Goal: Task Accomplishment & Management: Manage account settings

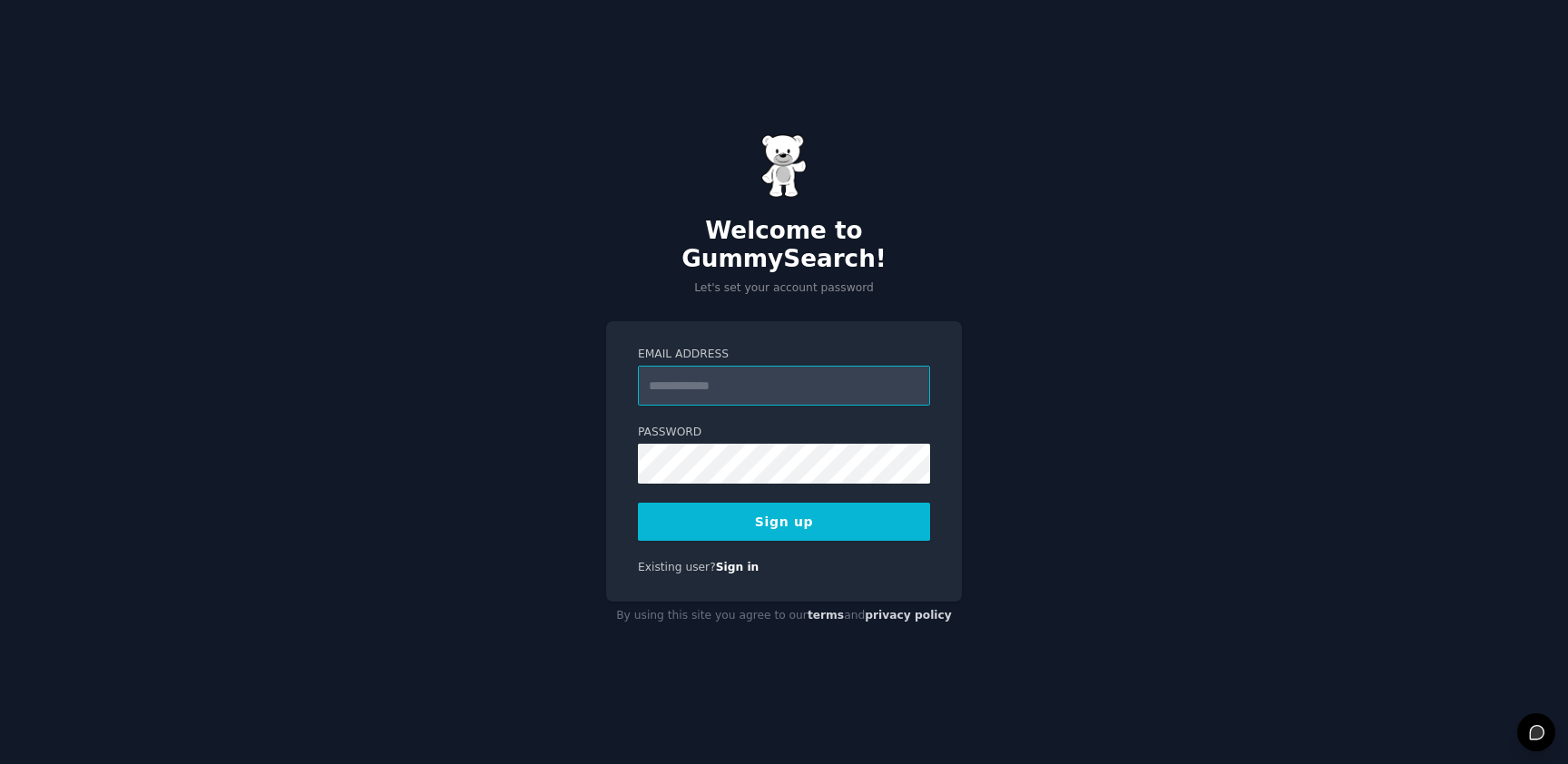
click at [0, 763] on com-1password-button at bounding box center [0, 764] width 0 height 0
click at [796, 365] on input "Email Address" at bounding box center [784, 385] width 292 height 40
type input "*****"
click at [791, 368] on input "*****" at bounding box center [784, 385] width 292 height 40
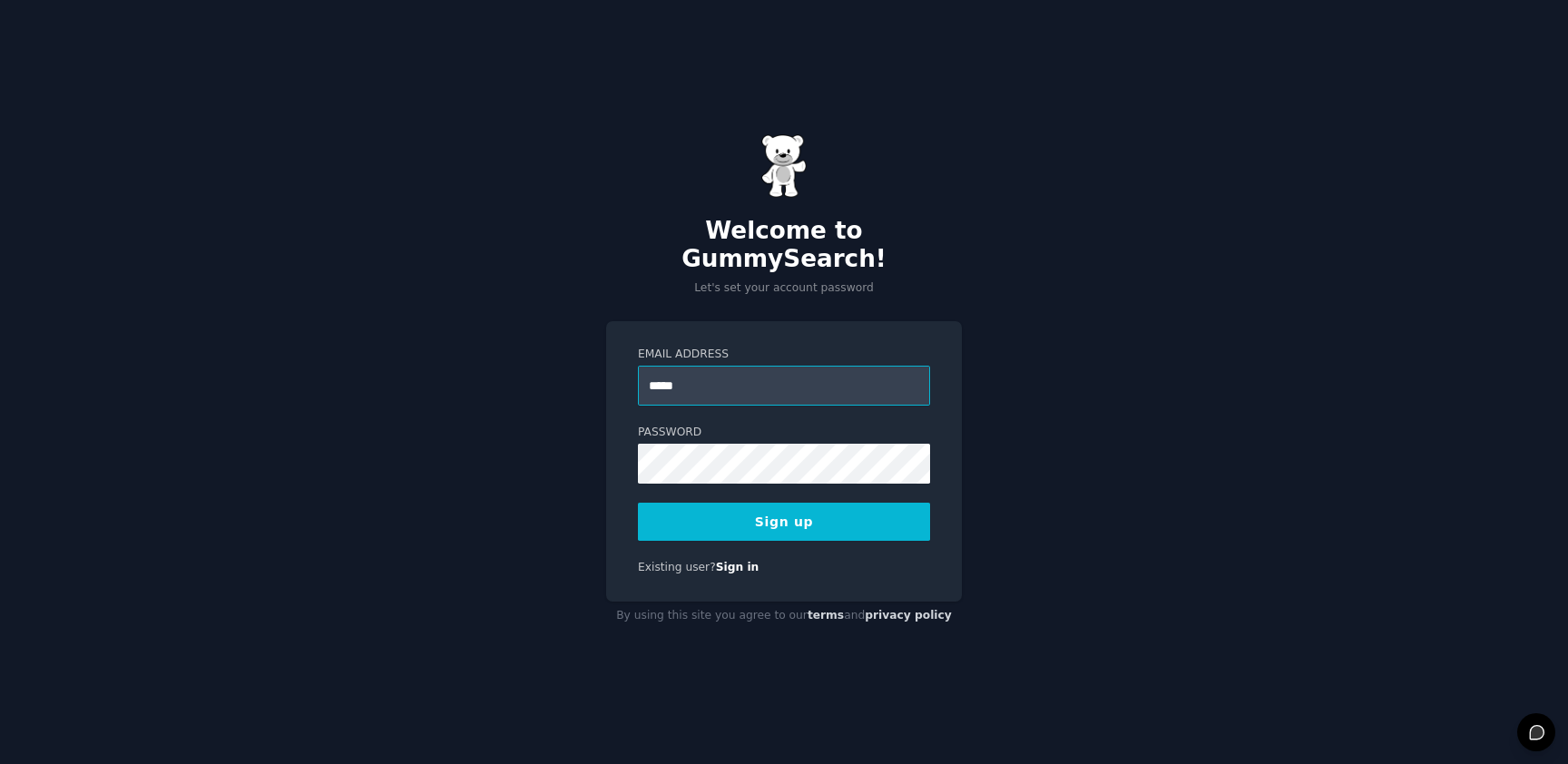
click at [791, 368] on input "*****" at bounding box center [784, 385] width 292 height 40
click at [0, 763] on com-1password-button at bounding box center [0, 764] width 0 height 0
click at [984, 376] on div "Welcome to GummySearch! Let's set your account password Email Address Password …" at bounding box center [784, 382] width 1568 height 764
click at [717, 393] on form "Email Address Password 8 or more characters Alphanumeric characters No common p…" at bounding box center [784, 443] width 292 height 194
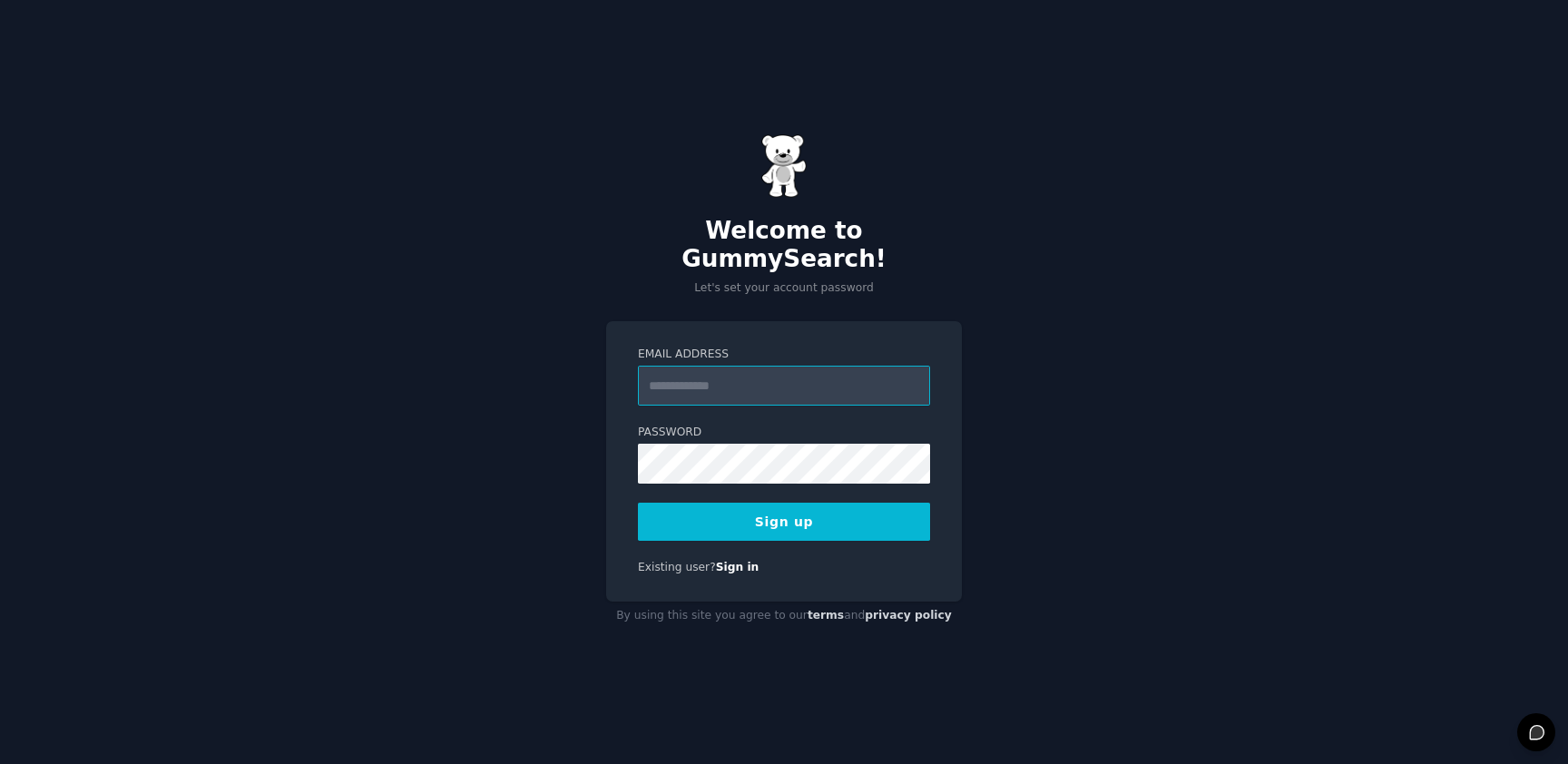
click at [726, 378] on input "Email Address" at bounding box center [784, 385] width 292 height 40
paste input "**********"
type input "**********"
click at [842, 515] on button "Sign up" at bounding box center [784, 521] width 292 height 38
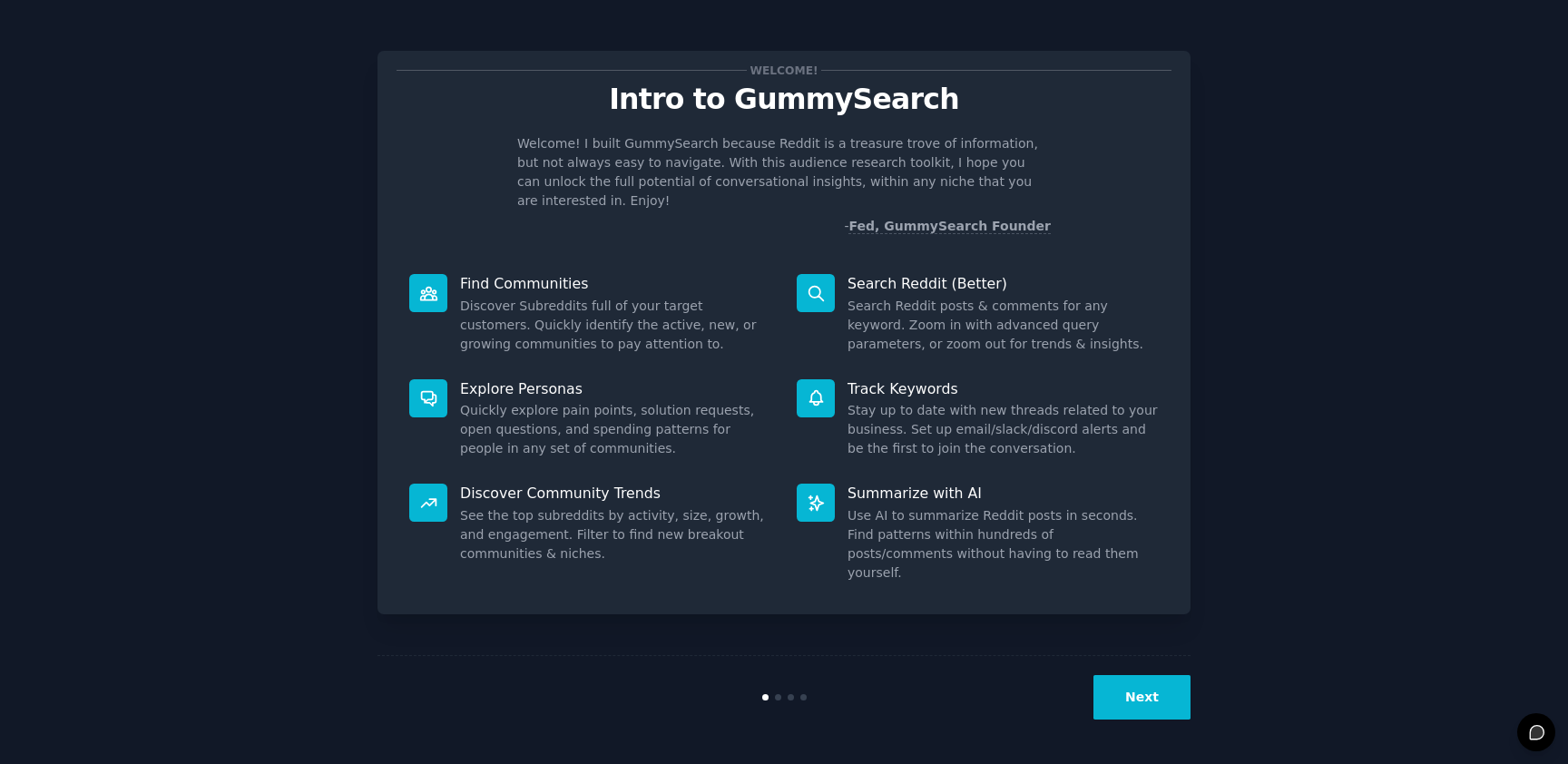
click at [1158, 693] on button "Next" at bounding box center [1141, 696] width 97 height 44
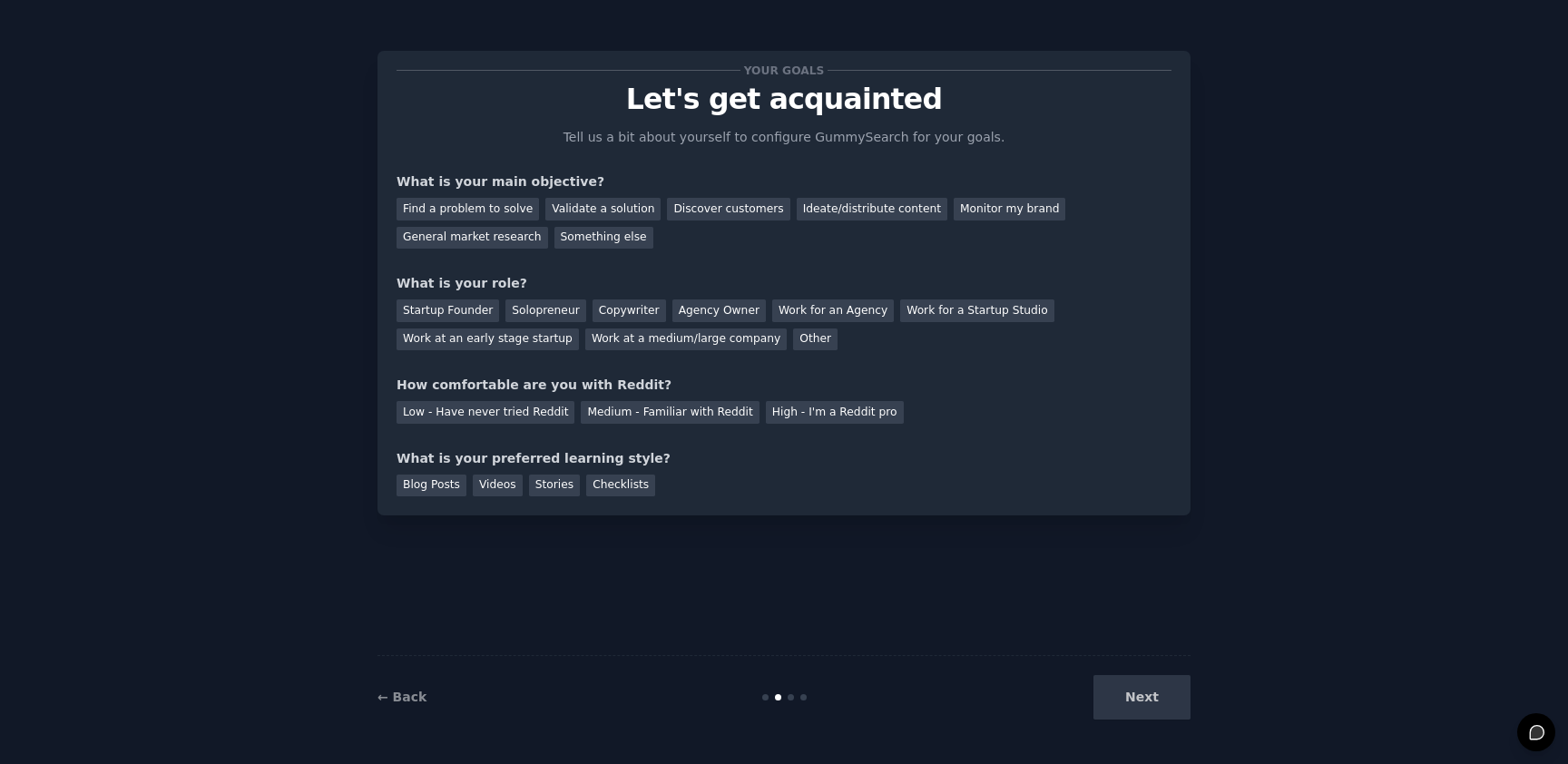
click at [1158, 693] on div "Next" at bounding box center [1054, 696] width 271 height 44
click at [1137, 700] on div "Next" at bounding box center [1054, 696] width 271 height 44
click at [1115, 308] on div "Startup Founder Solopreneur Copywriter Agency Owner Work for an Agency Work for…" at bounding box center [783, 321] width 775 height 57
click at [1154, 684] on div "Next" at bounding box center [1054, 696] width 271 height 44
click at [498, 238] on div "General market research" at bounding box center [472, 238] width 152 height 23
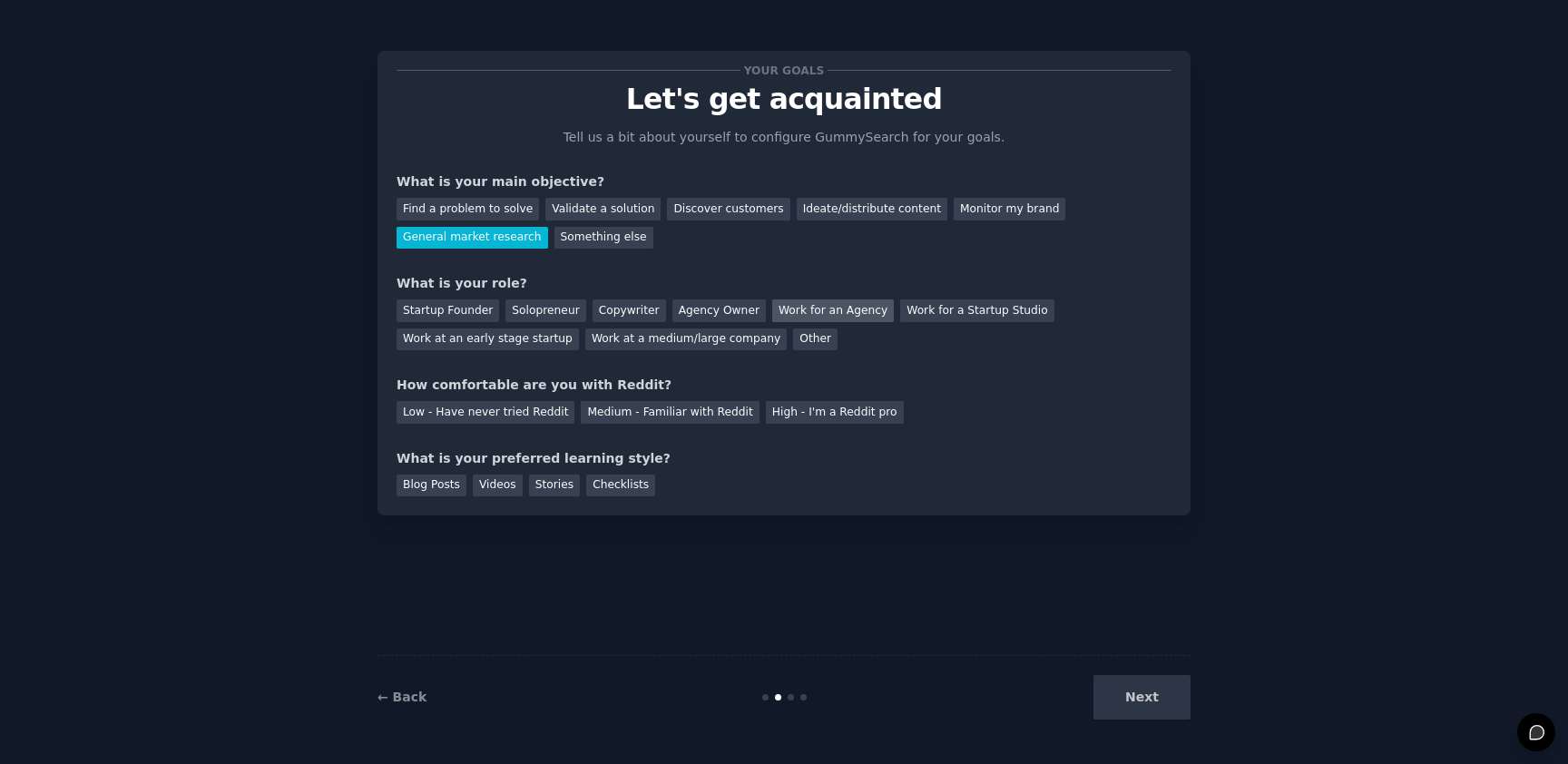
click at [791, 310] on div "Work for an Agency" at bounding box center [832, 310] width 121 height 23
click at [817, 420] on div "High - I'm a Reddit pro" at bounding box center [835, 412] width 138 height 23
click at [554, 491] on div "Stories" at bounding box center [554, 485] width 51 height 23
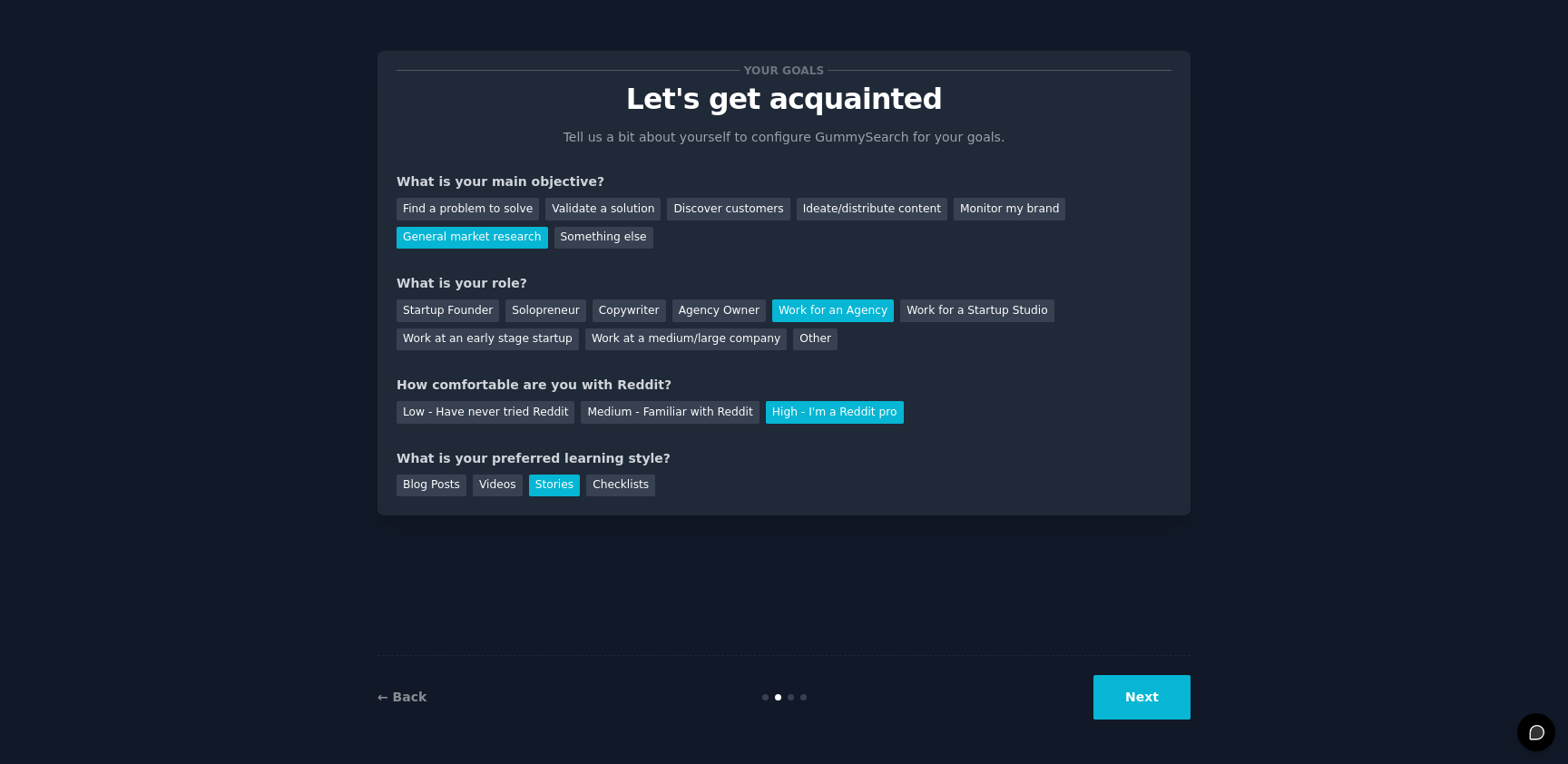
click at [1145, 694] on button "Next" at bounding box center [1141, 696] width 97 height 44
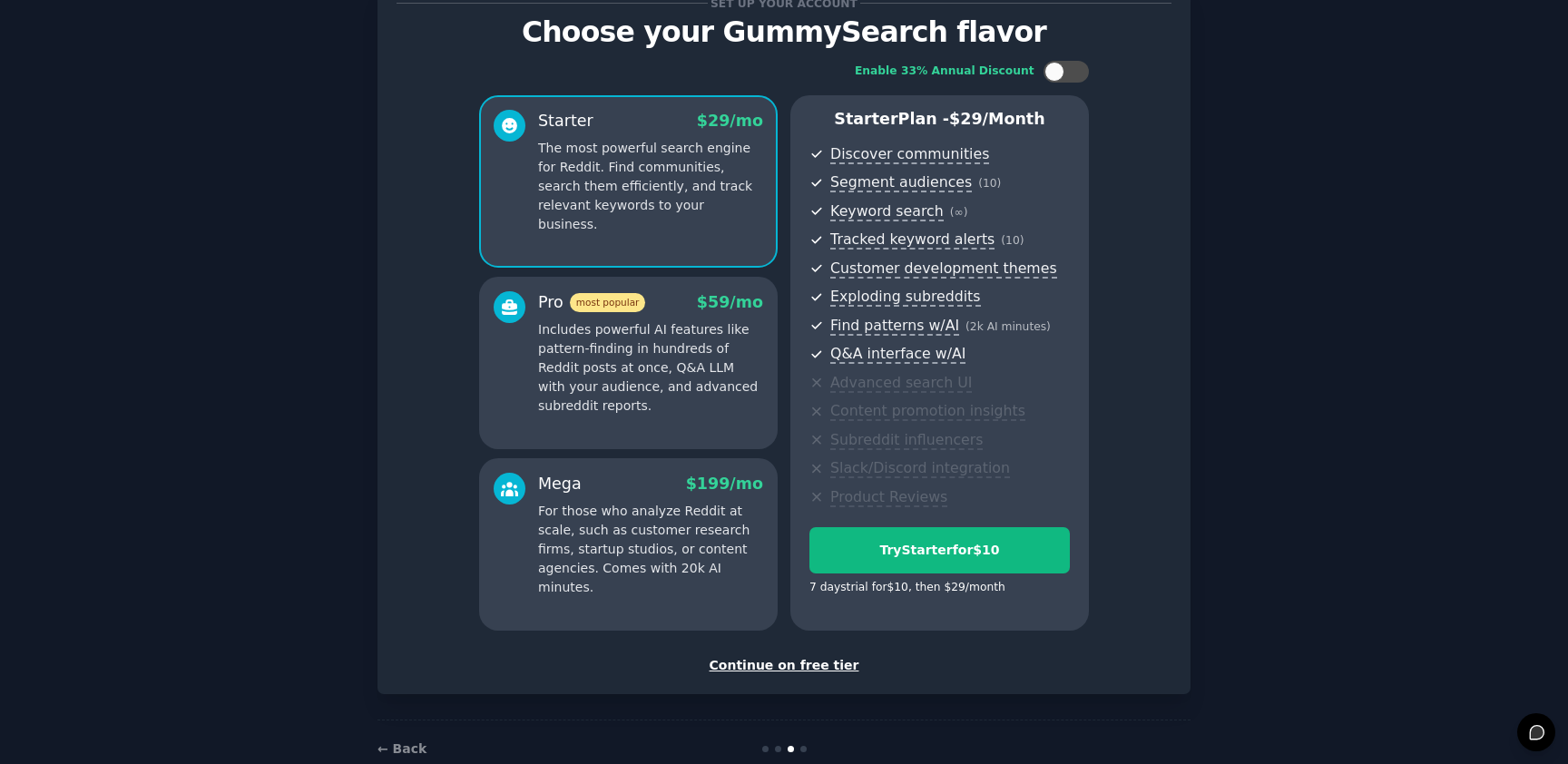
scroll to position [94, 0]
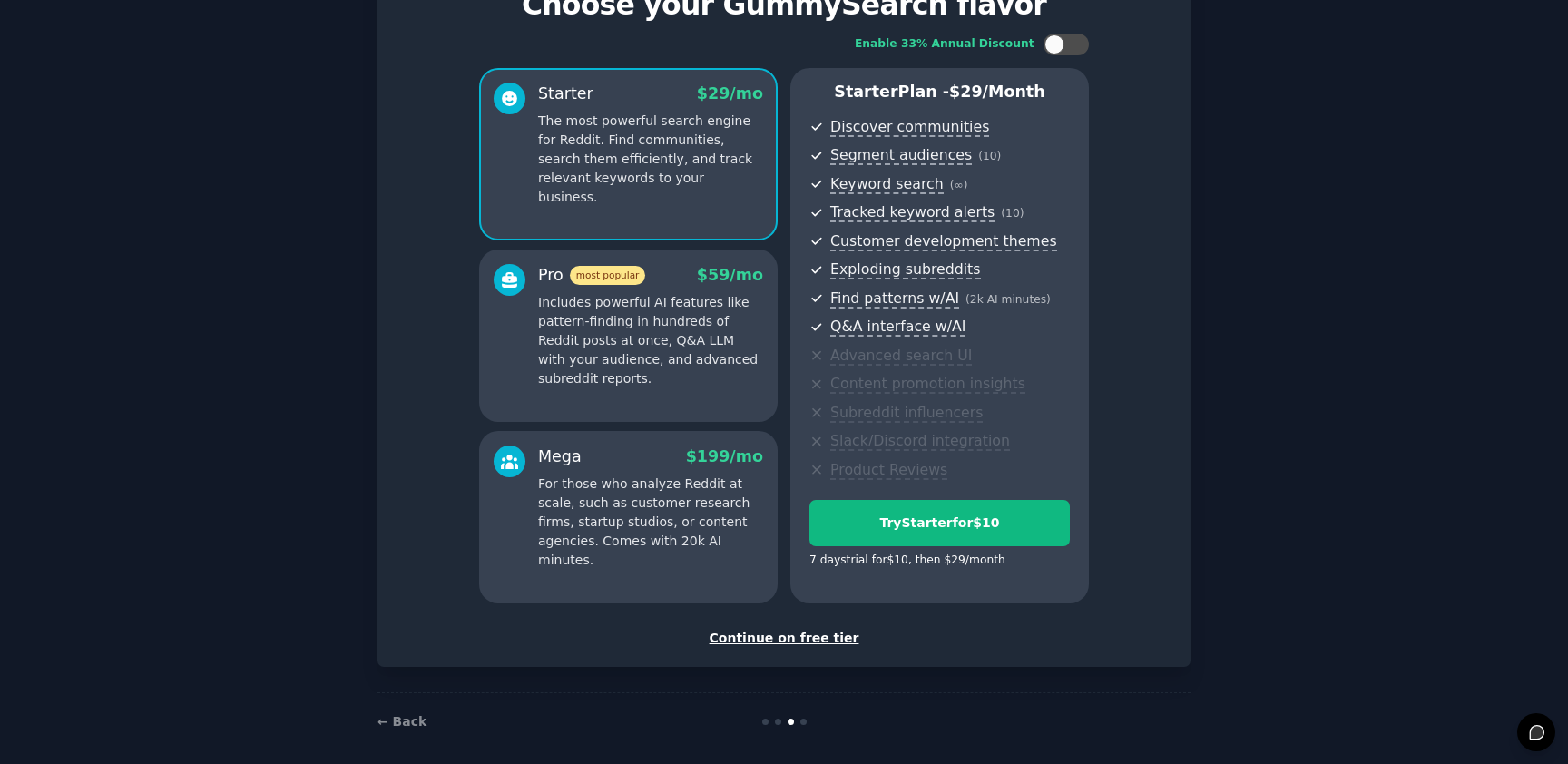
click at [811, 638] on div "Continue on free tier" at bounding box center [783, 638] width 775 height 19
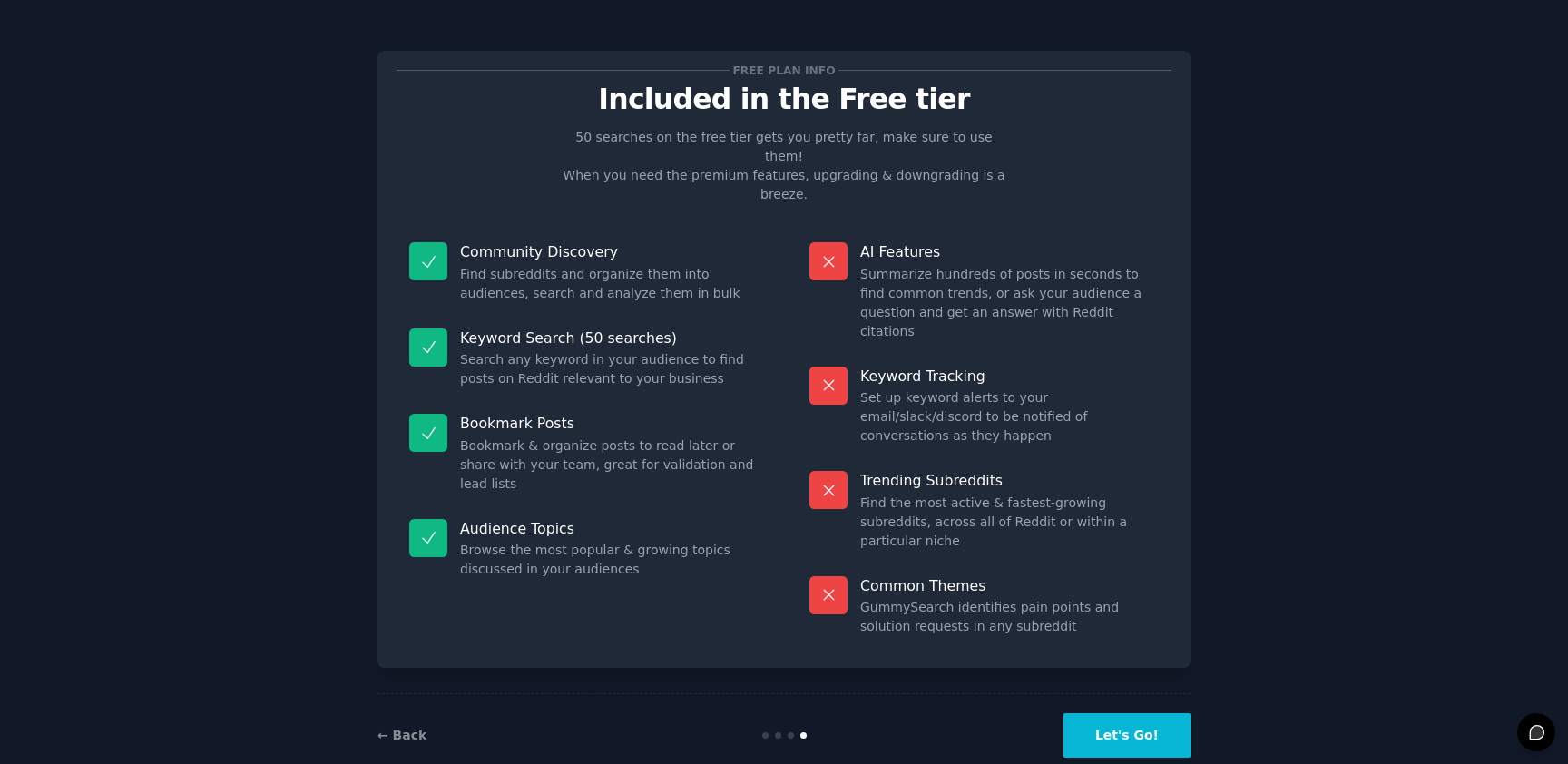
click at [1167, 713] on button "Let's Go!" at bounding box center [1127, 735] width 127 height 44
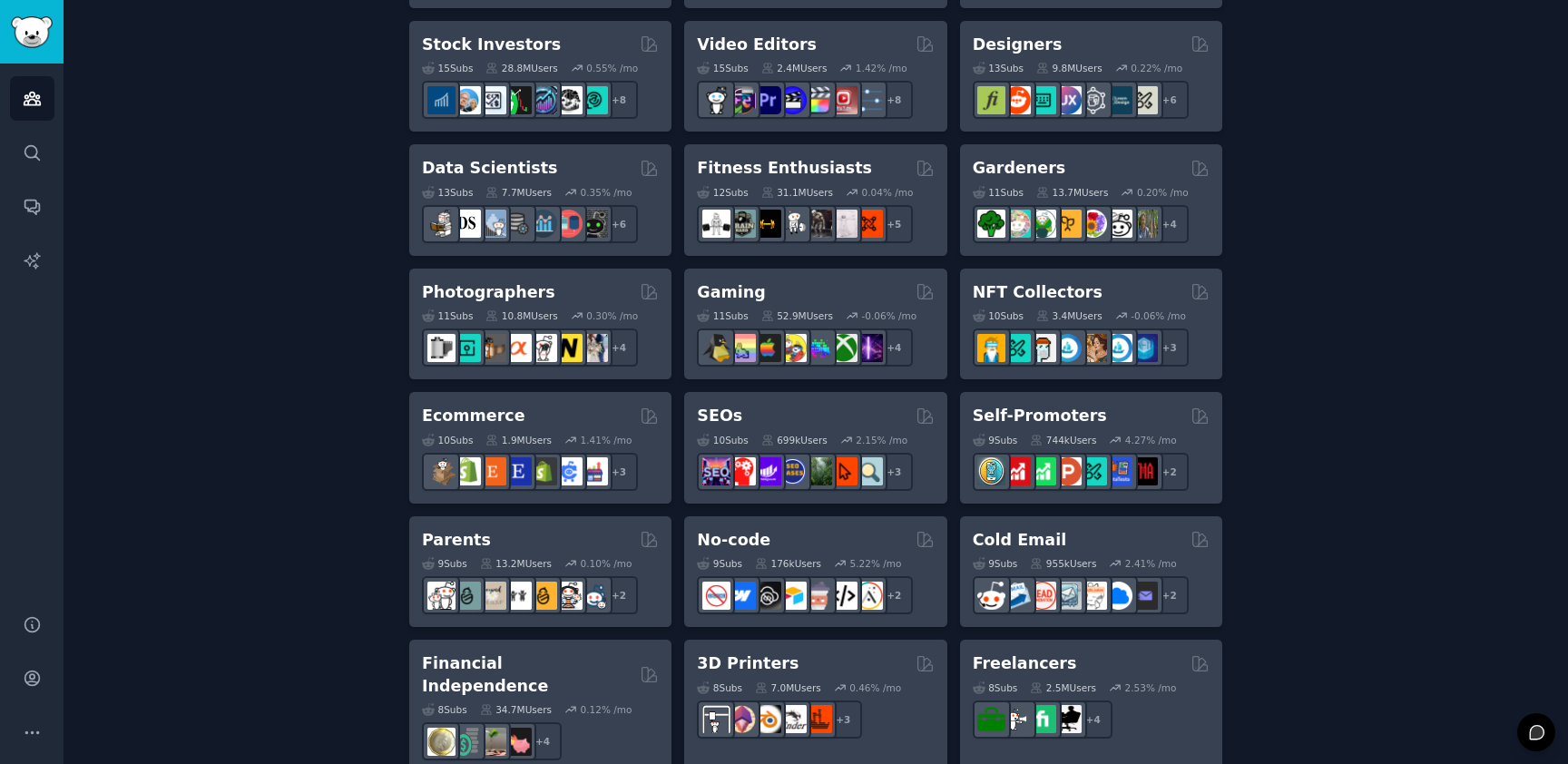
scroll to position [820, 0]
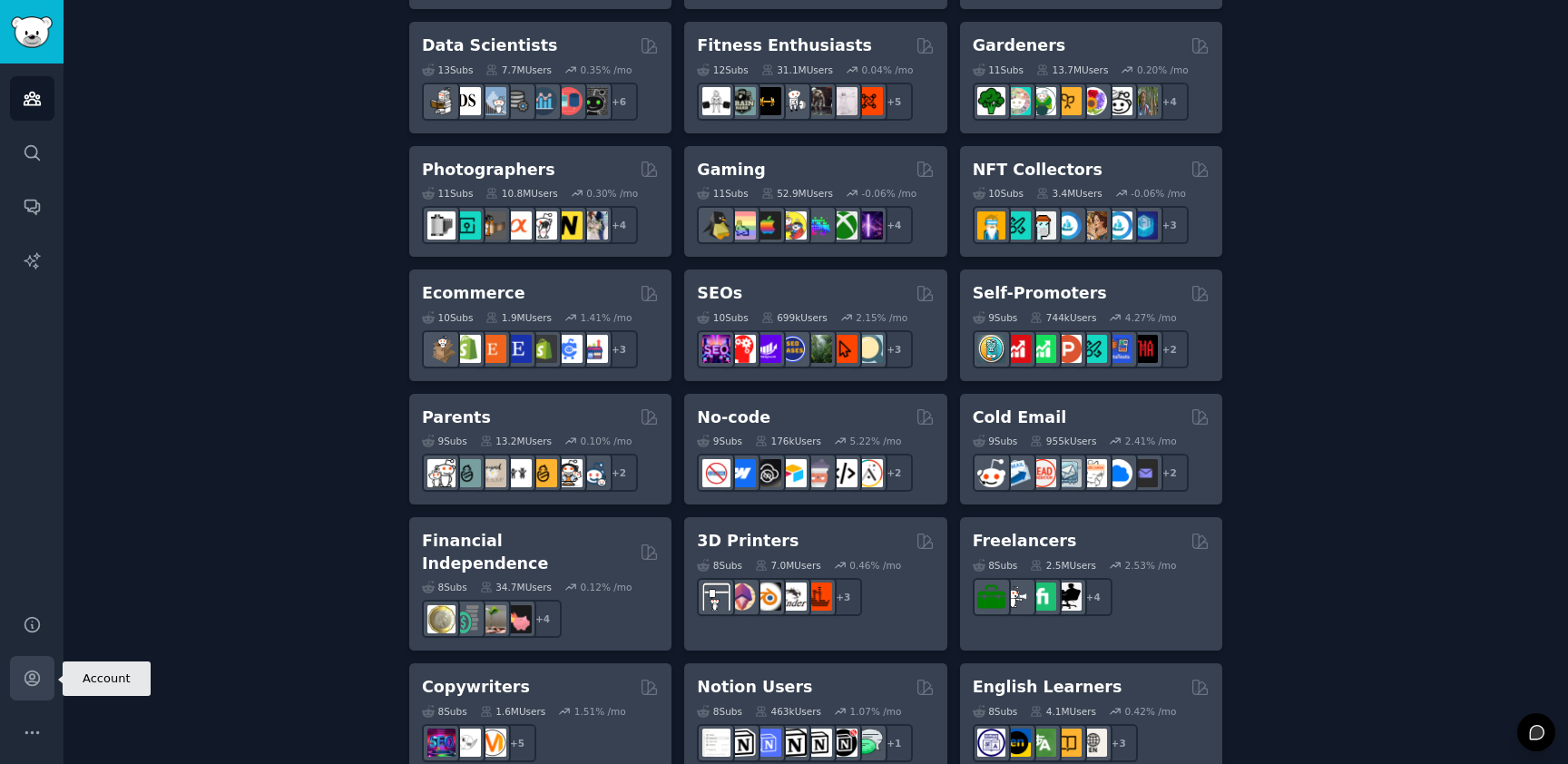
click at [25, 665] on link "Account" at bounding box center [32, 677] width 44 height 44
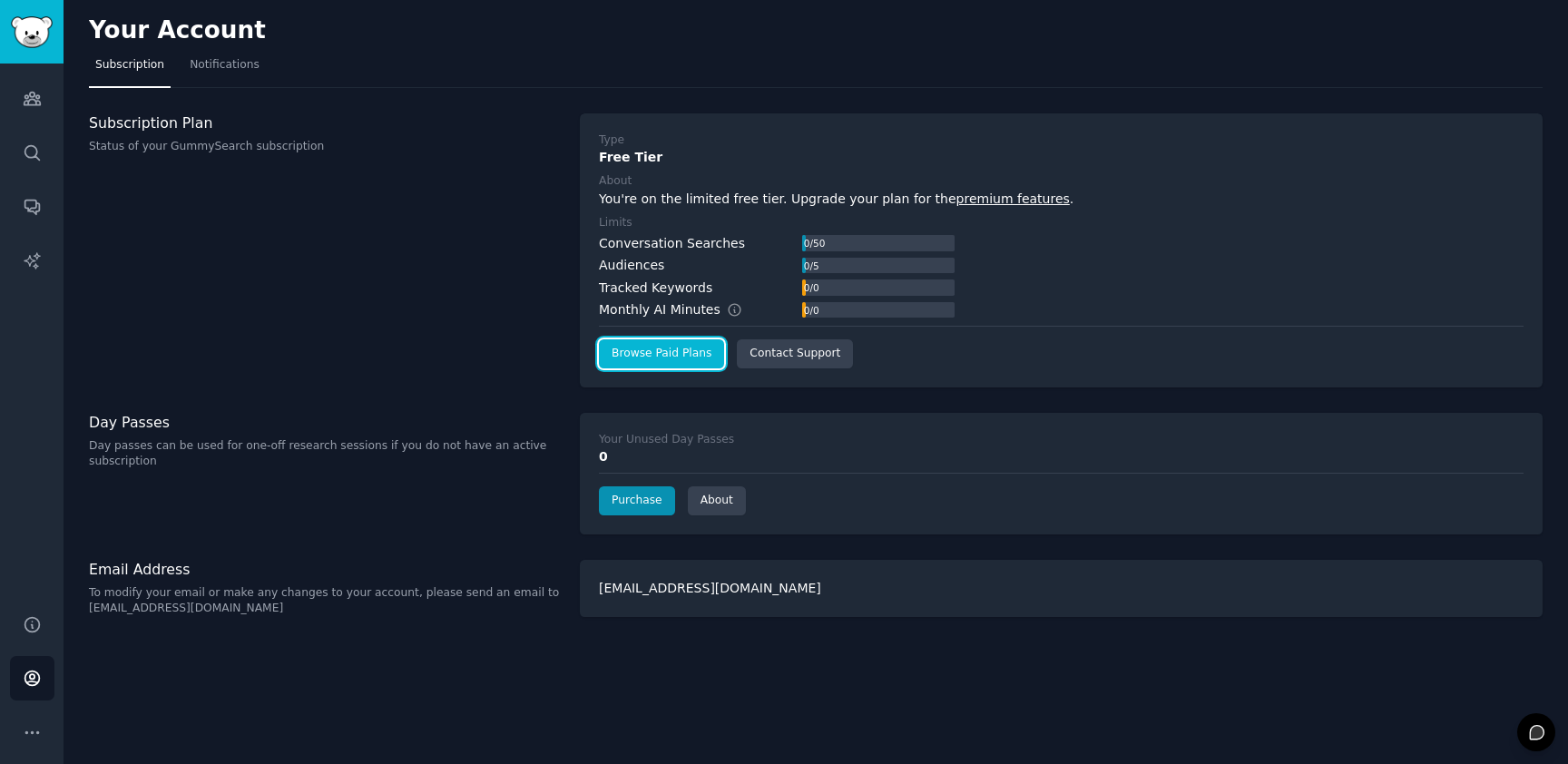
click at [652, 364] on link "Browse Paid Plans" at bounding box center [661, 353] width 125 height 29
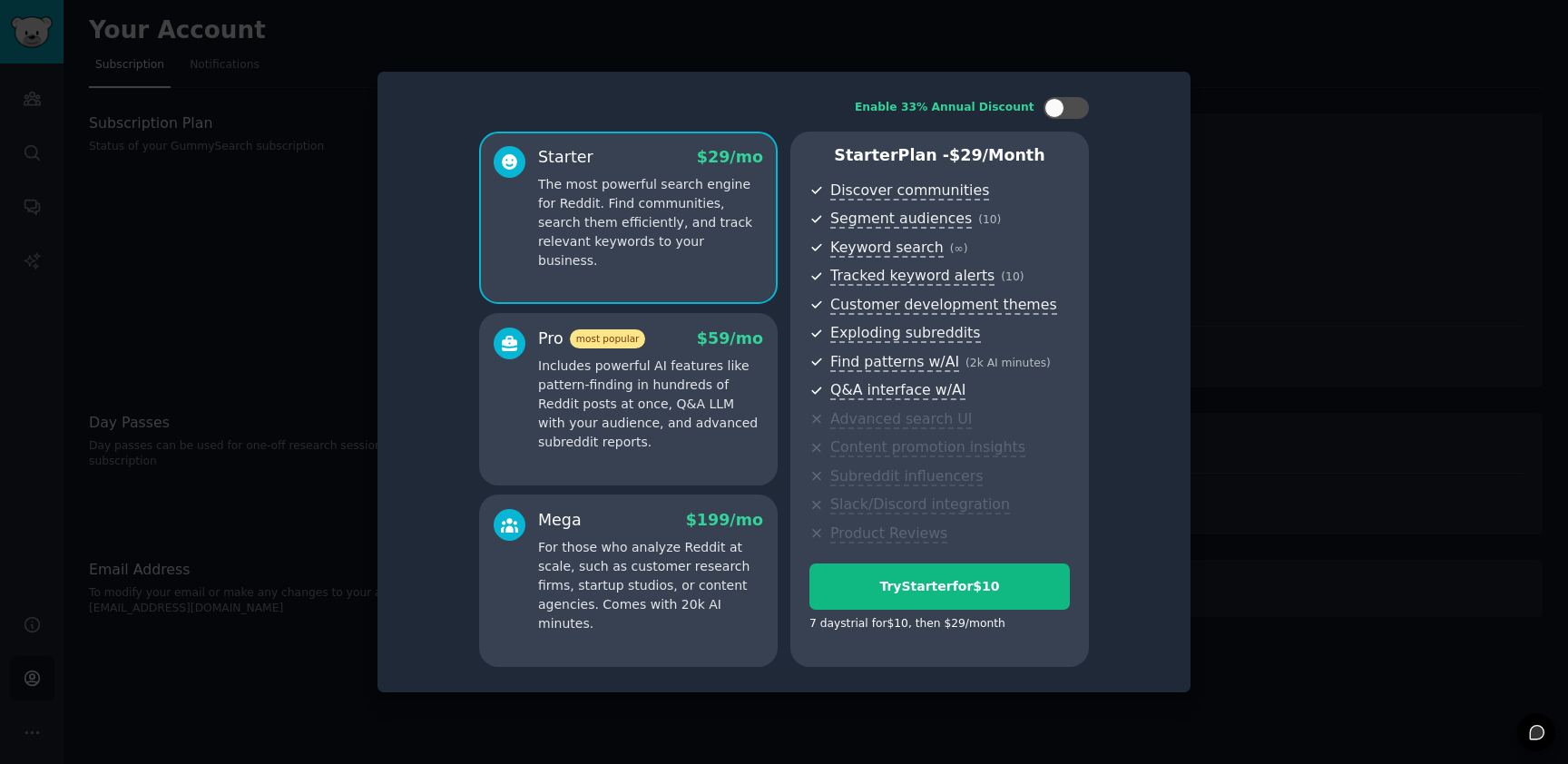
click at [619, 588] on p "For those who analyze Reddit at scale, such as customer research firms, startup…" at bounding box center [650, 585] width 225 height 95
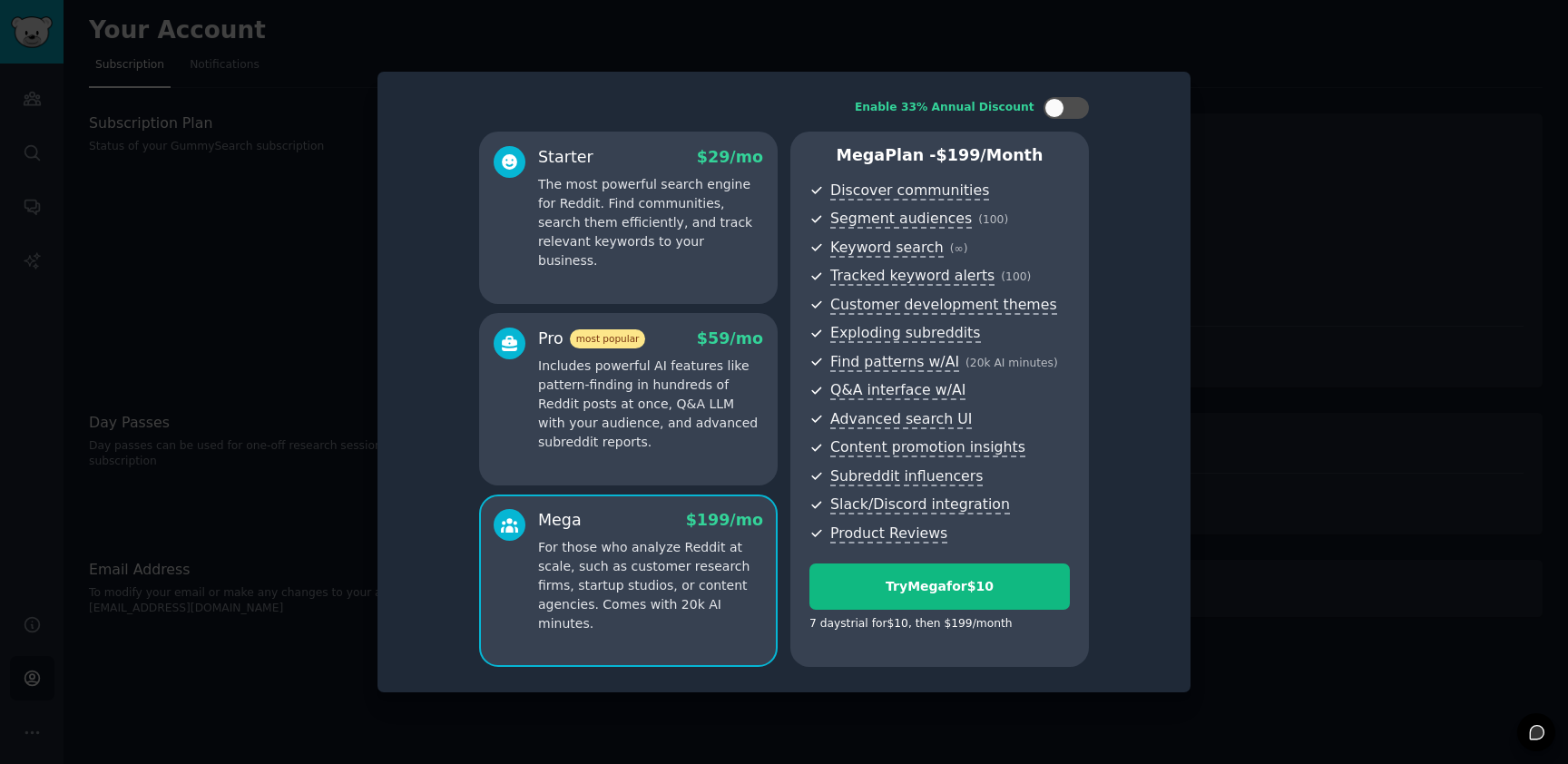
click at [1294, 144] on div at bounding box center [784, 382] width 1568 height 764
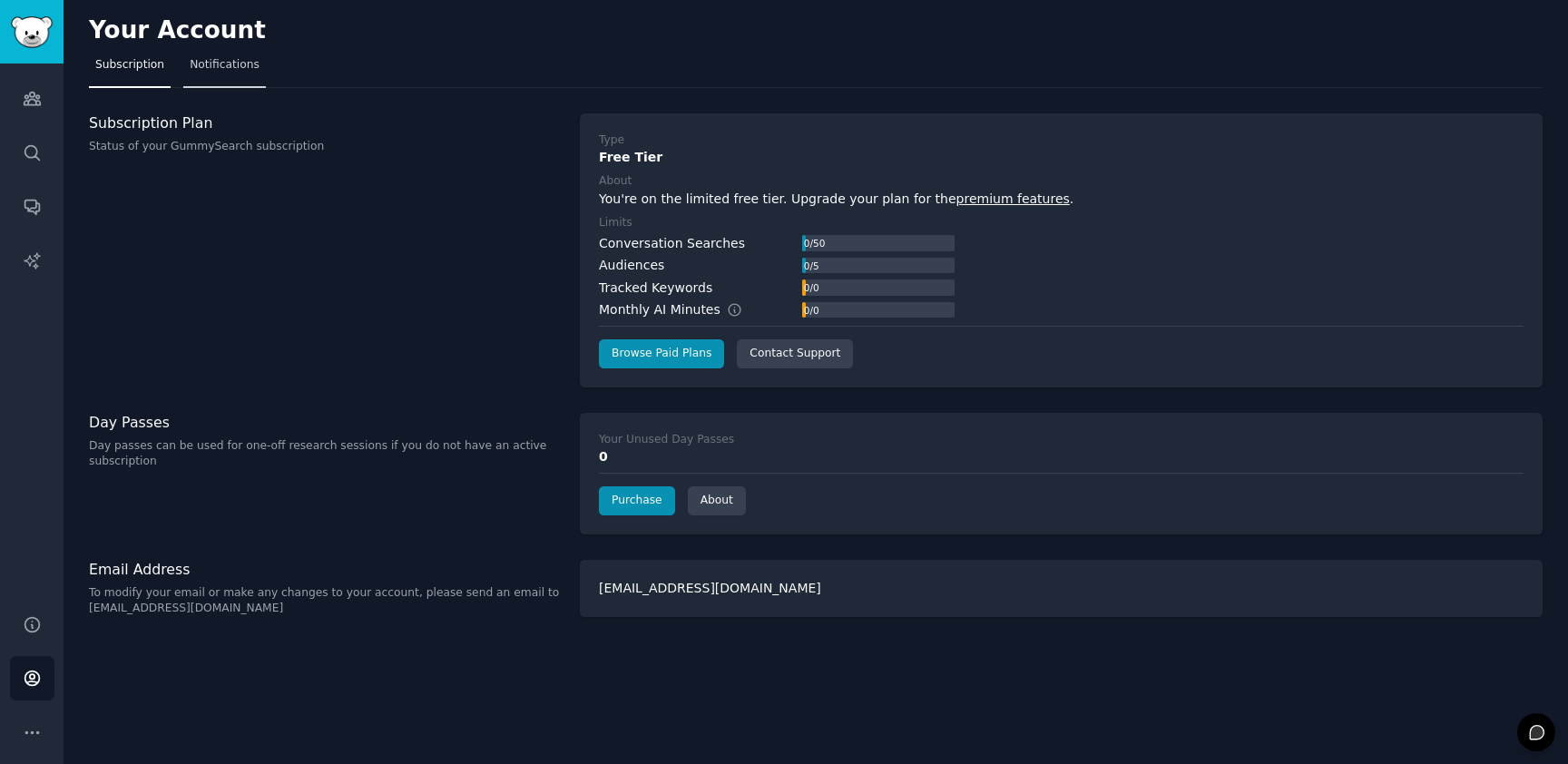
click at [219, 71] on span "Notifications" at bounding box center [224, 65] width 70 height 16
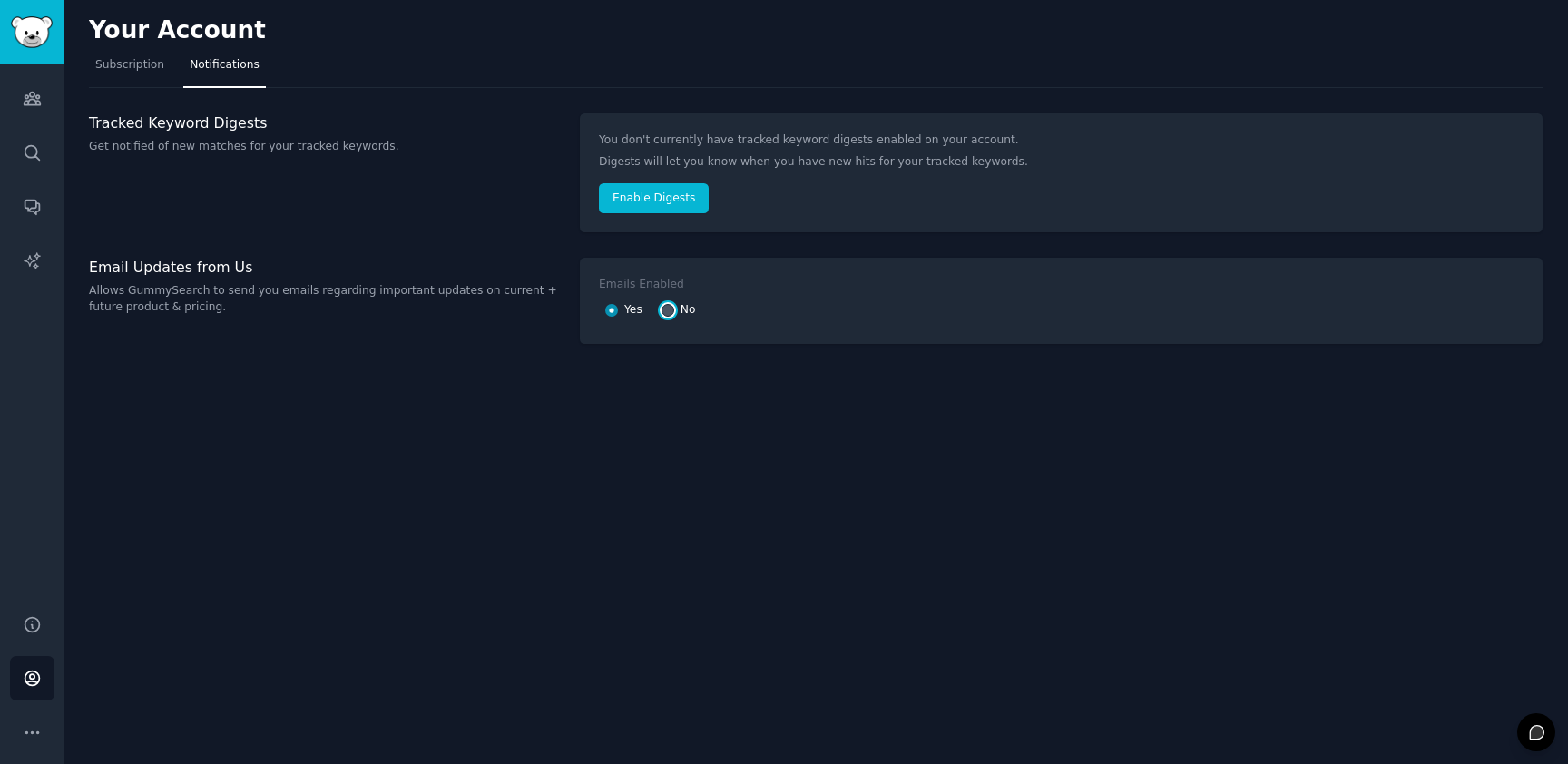
click at [668, 310] on input "No" at bounding box center [667, 310] width 12 height 12
radio input "false"
radio input "true"
click at [136, 72] on span "Subscription" at bounding box center [129, 65] width 69 height 16
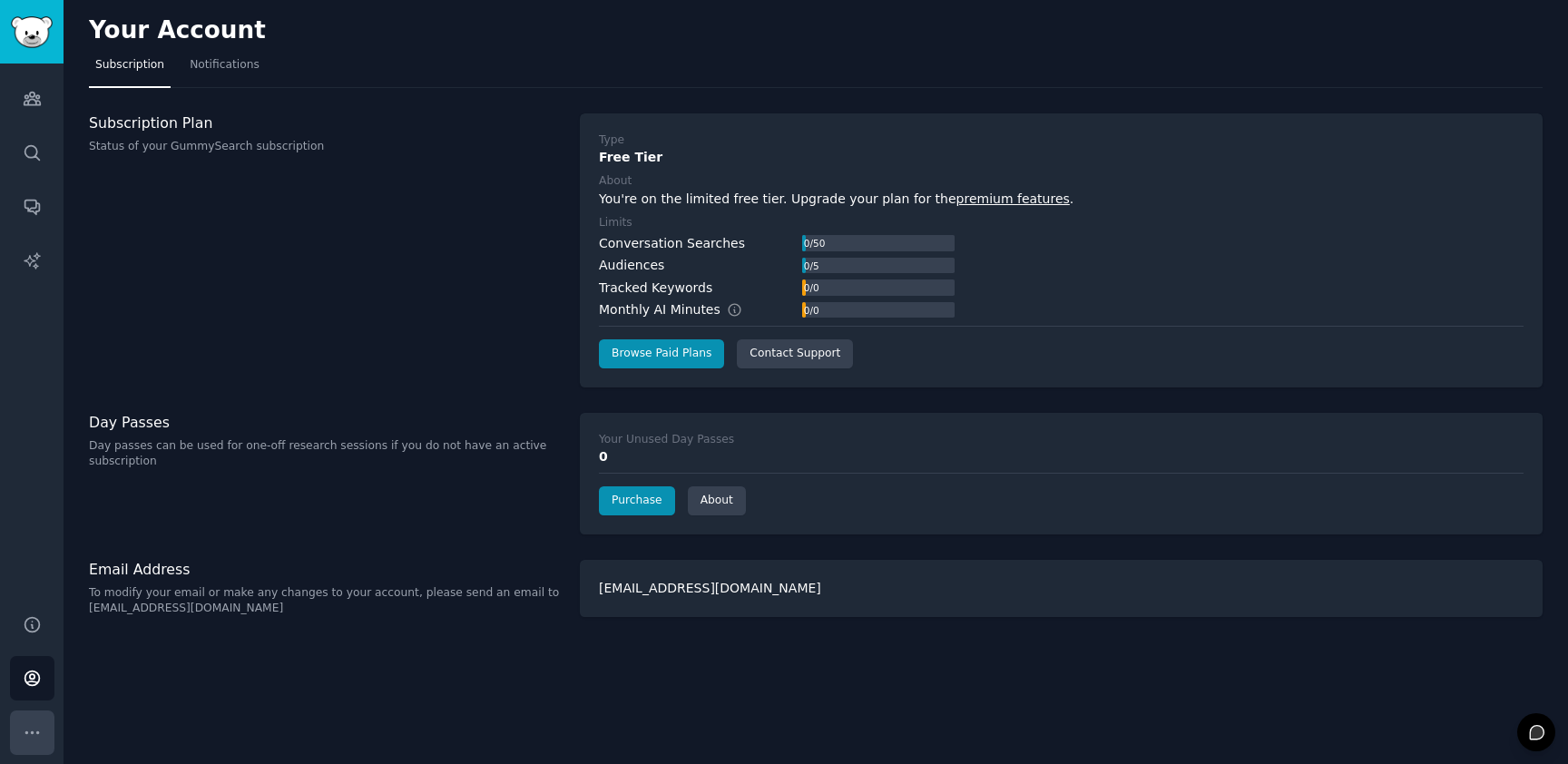
click at [35, 731] on icon "Sidebar" at bounding box center [32, 732] width 19 height 19
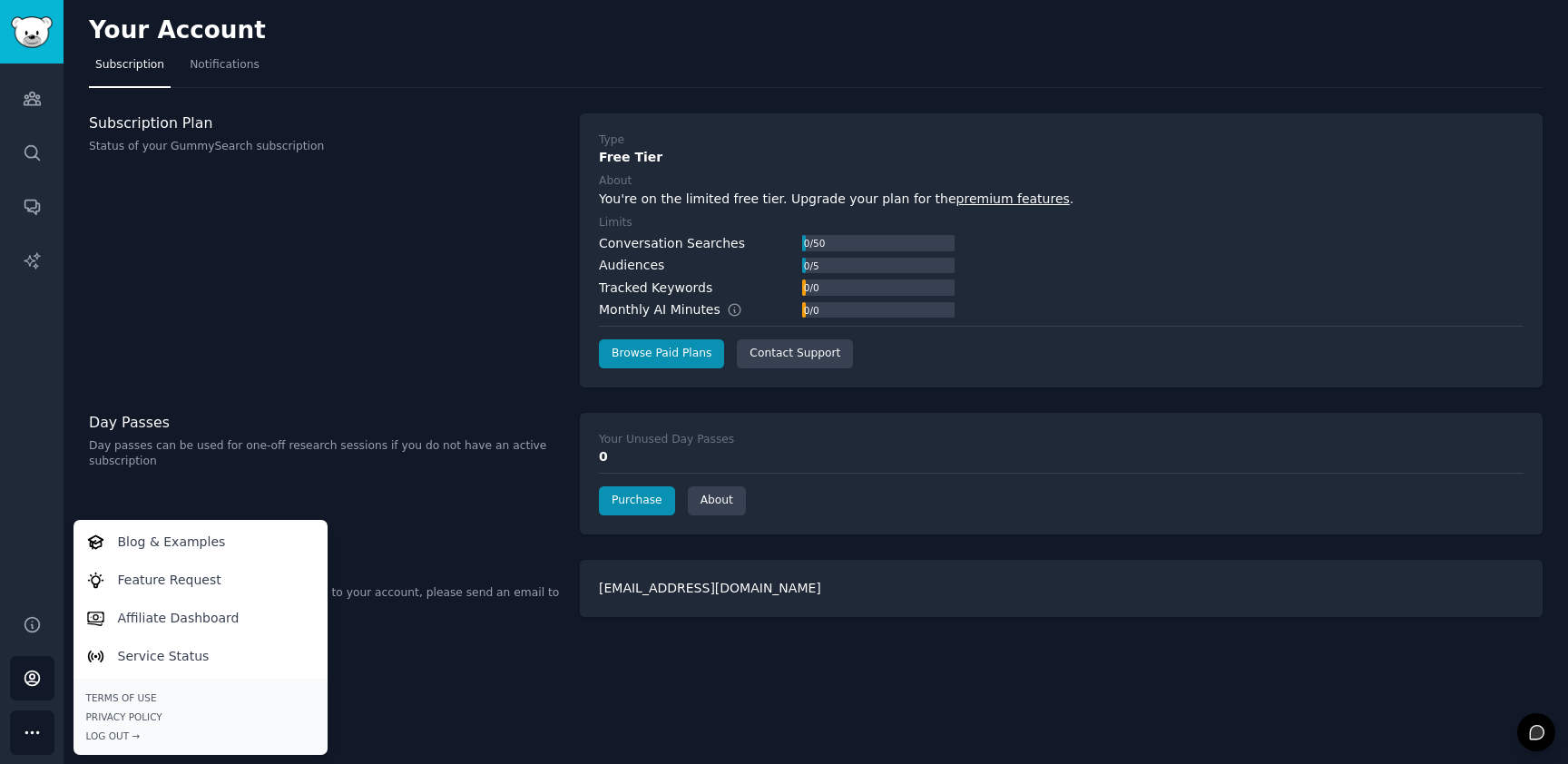
click at [400, 268] on div "Subscription Plan Status of your GummySearch subscription" at bounding box center [324, 249] width 472 height 274
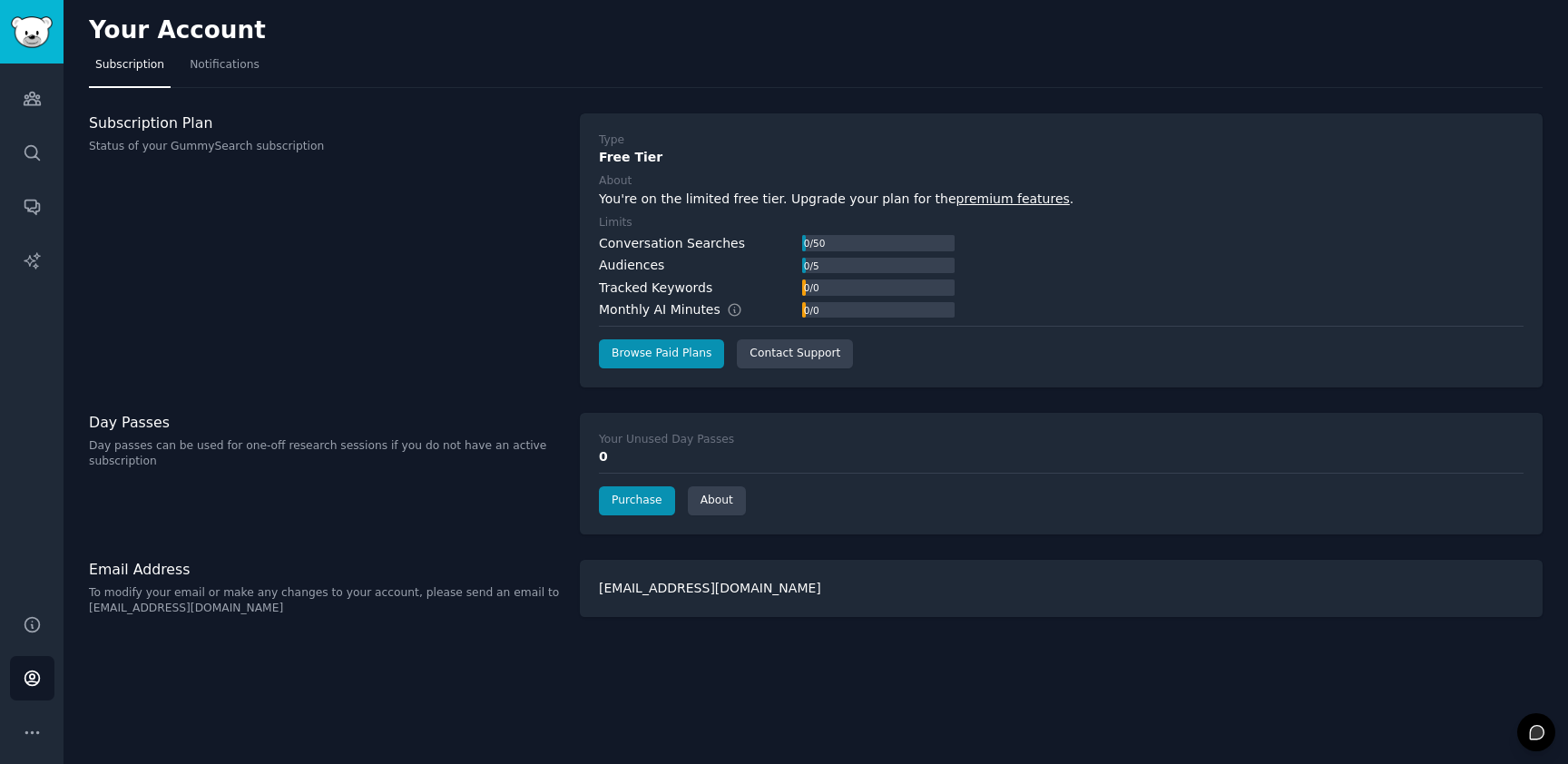
click at [1000, 199] on link "premium features" at bounding box center [1013, 198] width 113 height 14
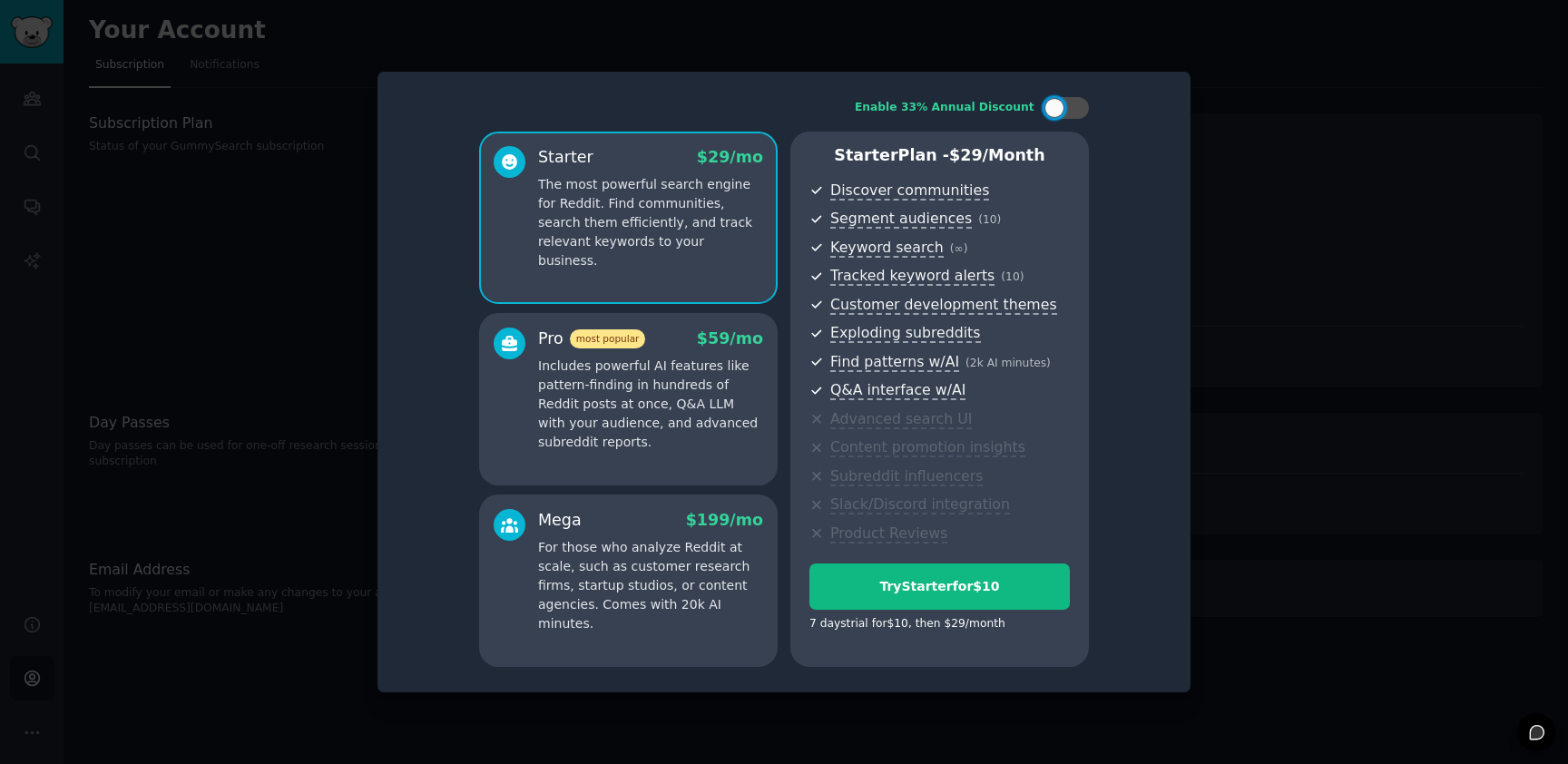
click at [646, 587] on p "For those who analyze Reddit at scale, such as customer research firms, startup…" at bounding box center [650, 585] width 225 height 95
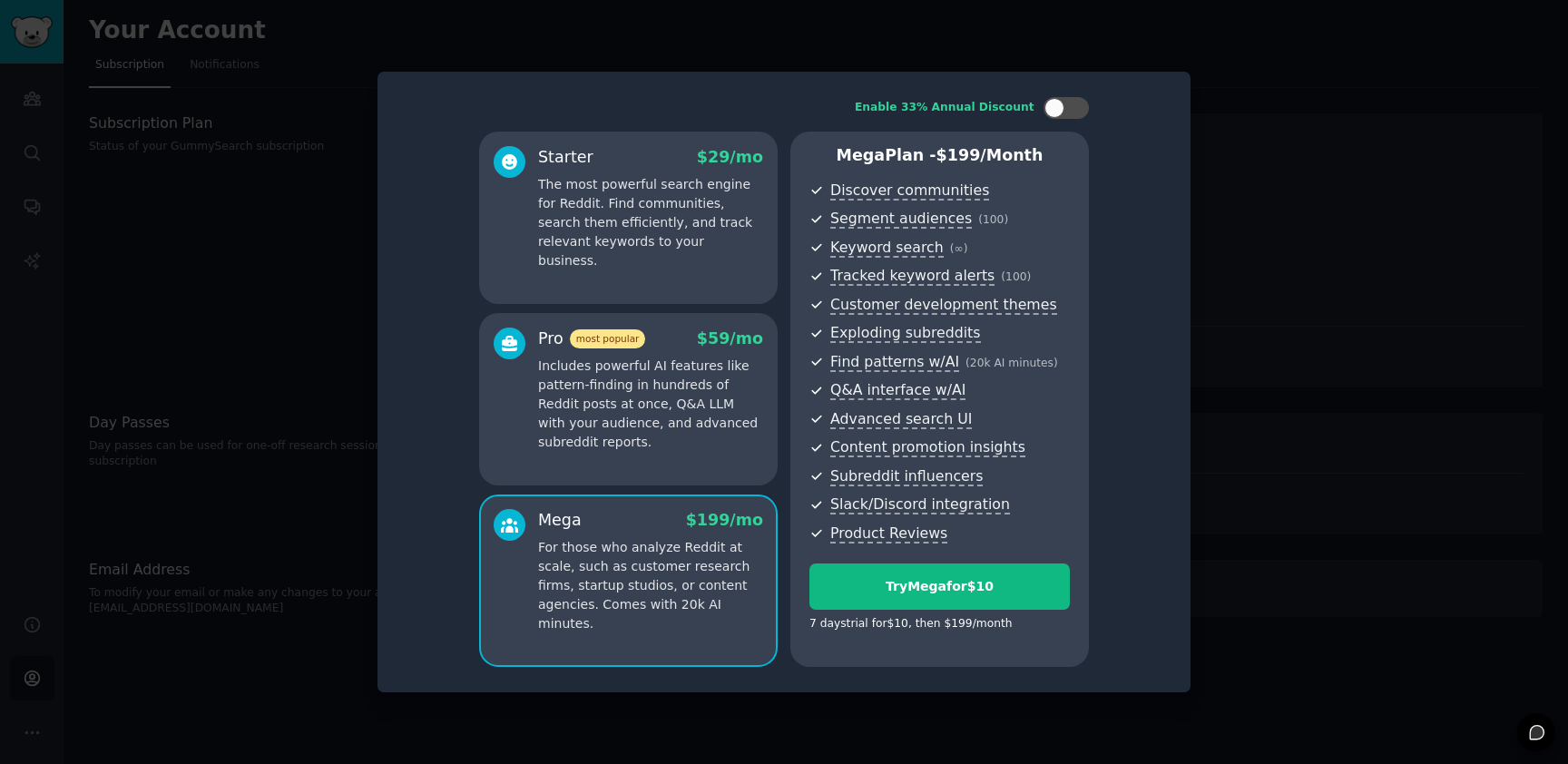
click at [1346, 222] on div at bounding box center [784, 382] width 1568 height 764
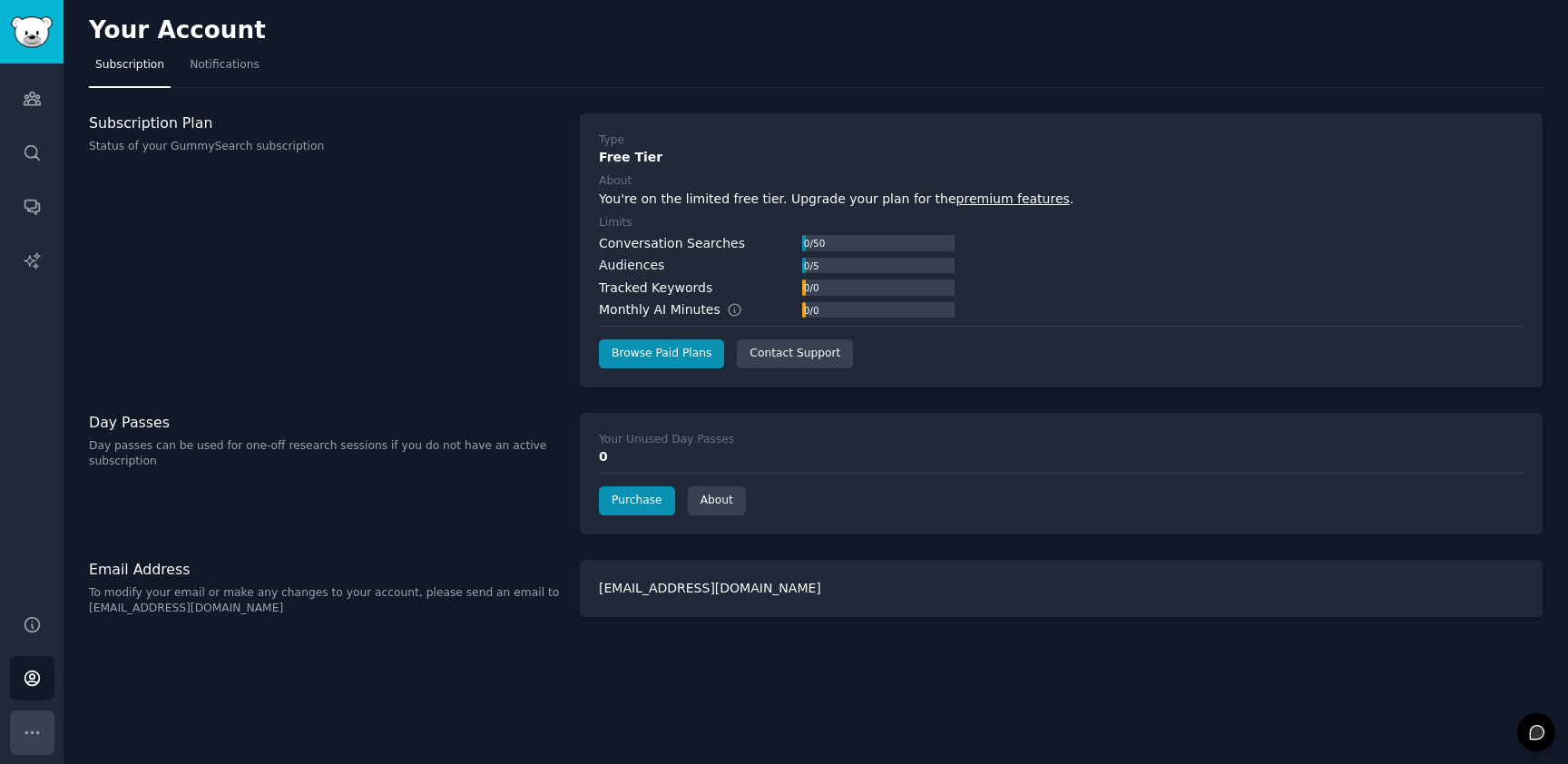
click at [32, 730] on icon "Sidebar" at bounding box center [32, 732] width 19 height 19
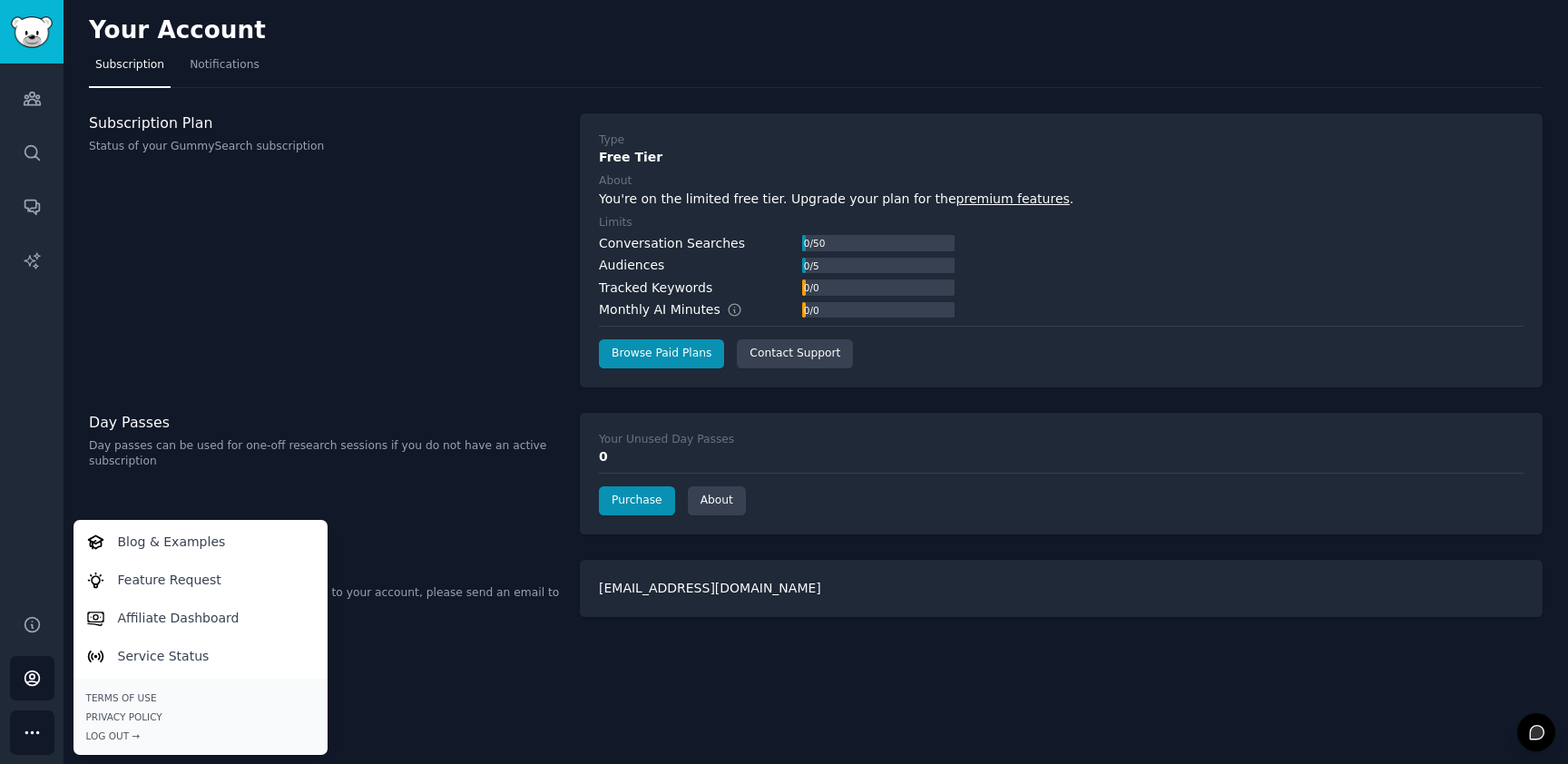
click at [273, 344] on div "Subscription Plan Status of your GummySearch subscription" at bounding box center [324, 249] width 472 height 274
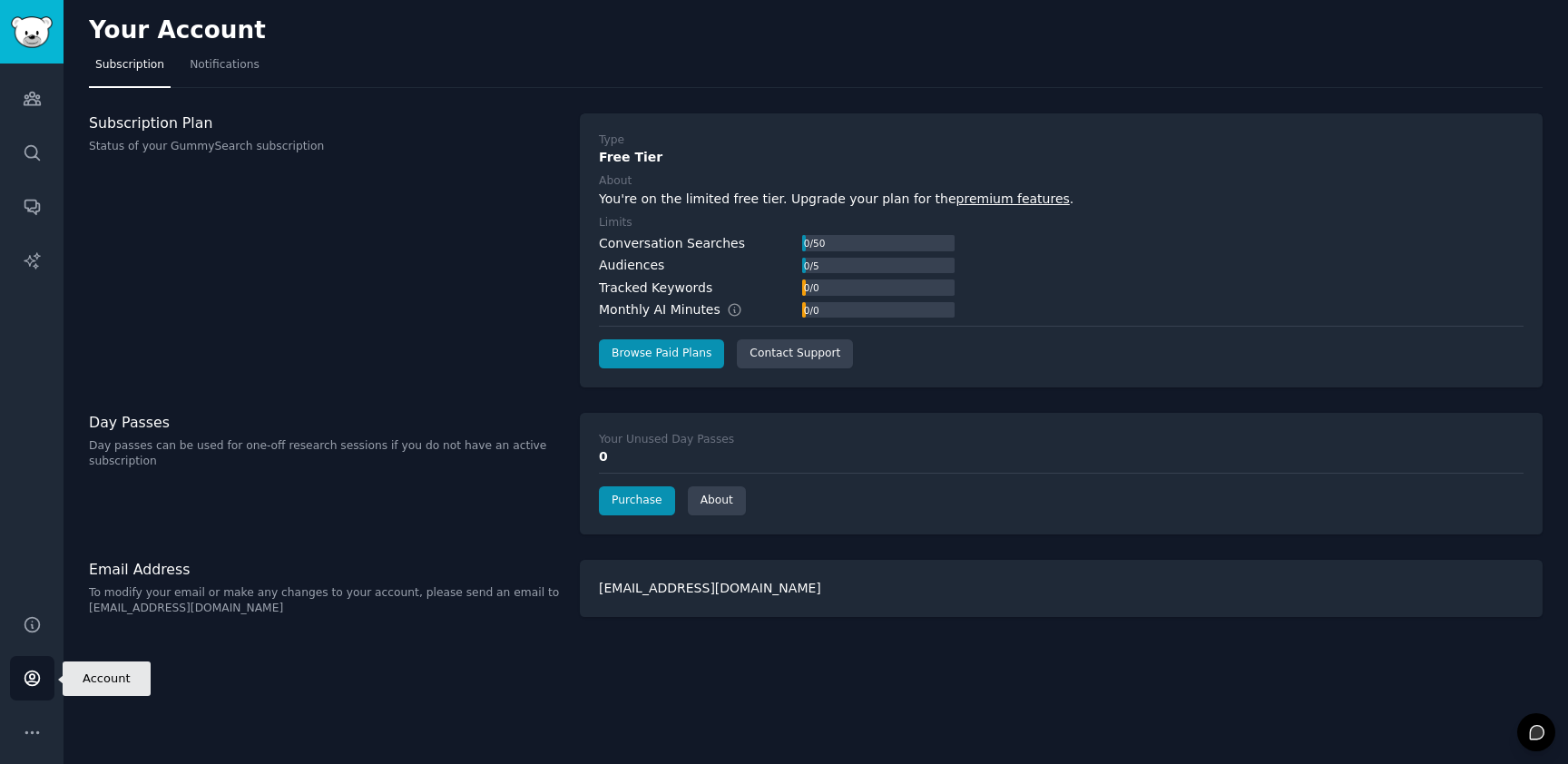
click at [31, 677] on icon "Sidebar" at bounding box center [32, 677] width 19 height 19
click at [234, 60] on span "Notifications" at bounding box center [224, 65] width 70 height 16
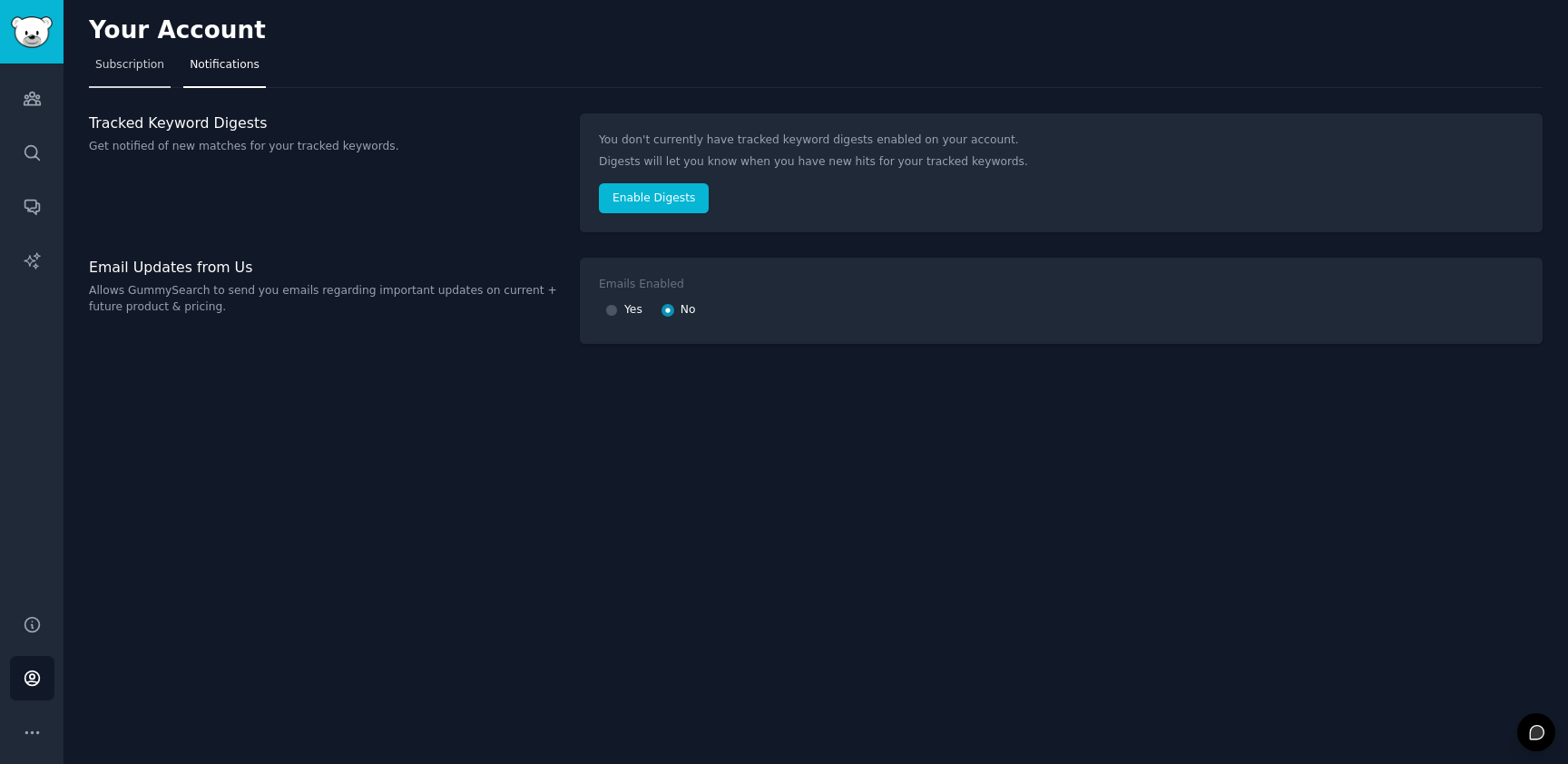
click at [126, 66] on span "Subscription" at bounding box center [129, 65] width 69 height 16
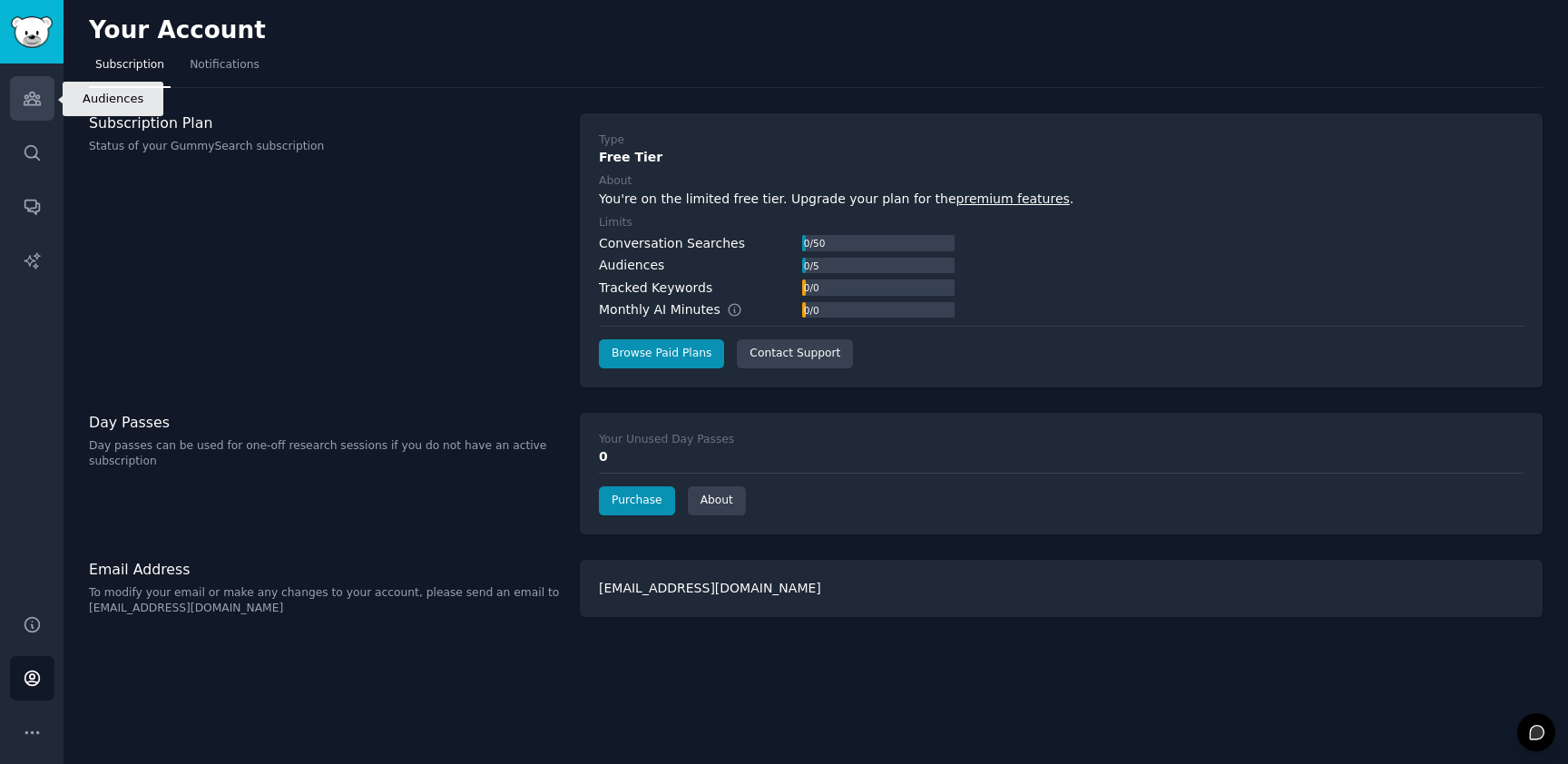
click at [36, 108] on link "Audiences" at bounding box center [32, 98] width 44 height 44
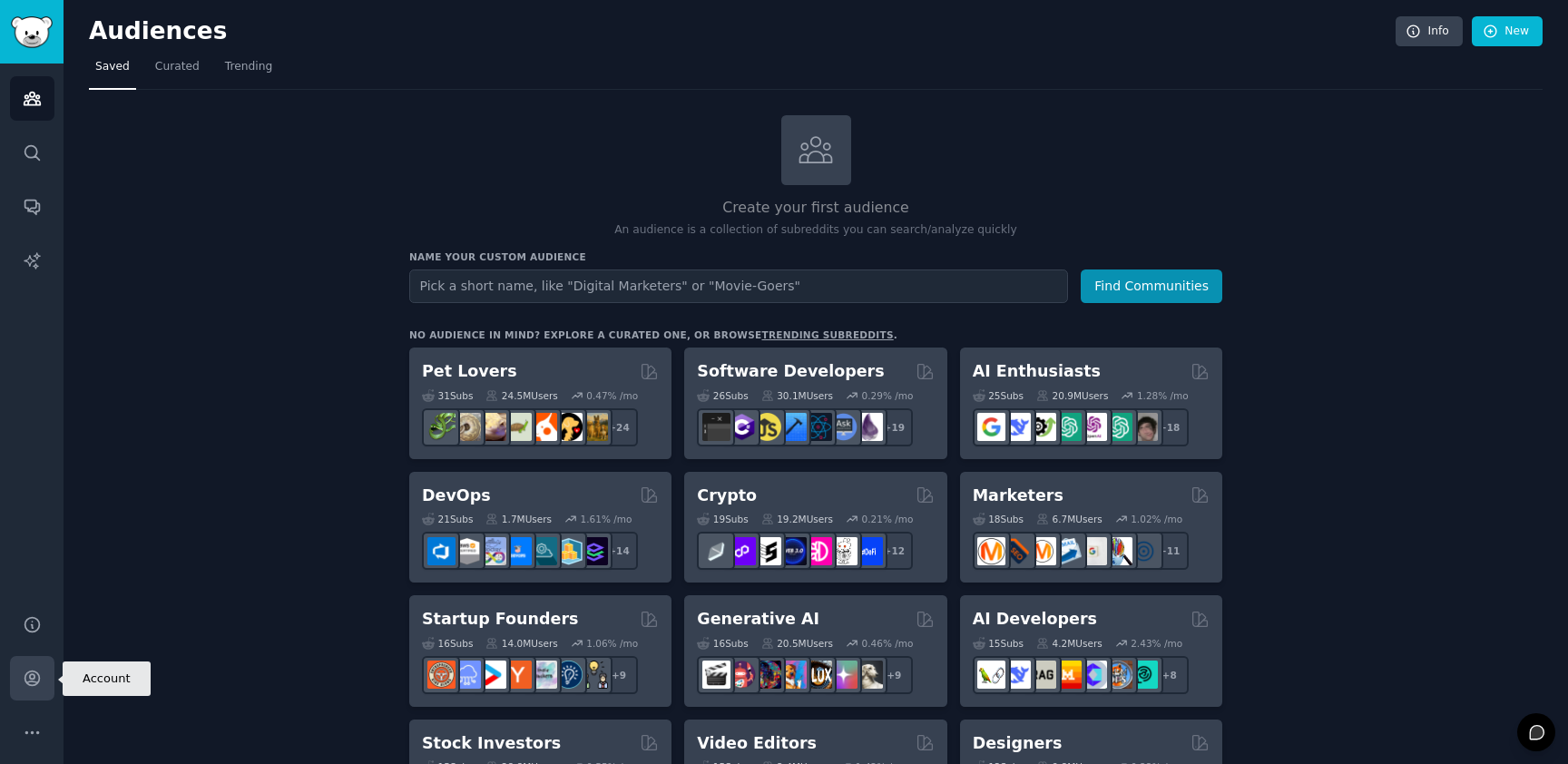
click at [20, 681] on link "Account" at bounding box center [32, 677] width 44 height 44
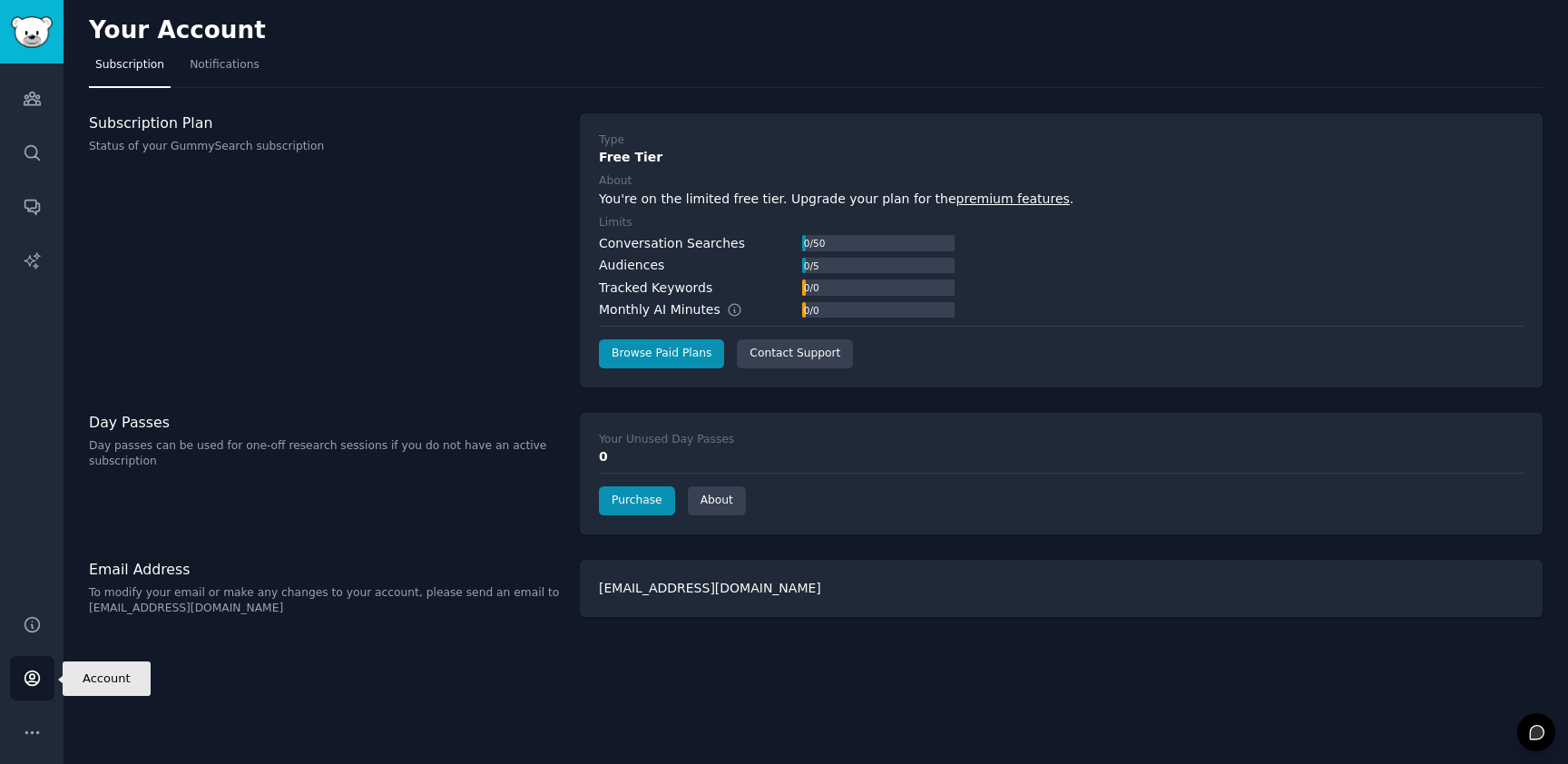
click at [33, 672] on icon "Sidebar" at bounding box center [32, 677] width 19 height 19
click at [37, 734] on icon "Sidebar" at bounding box center [32, 732] width 19 height 19
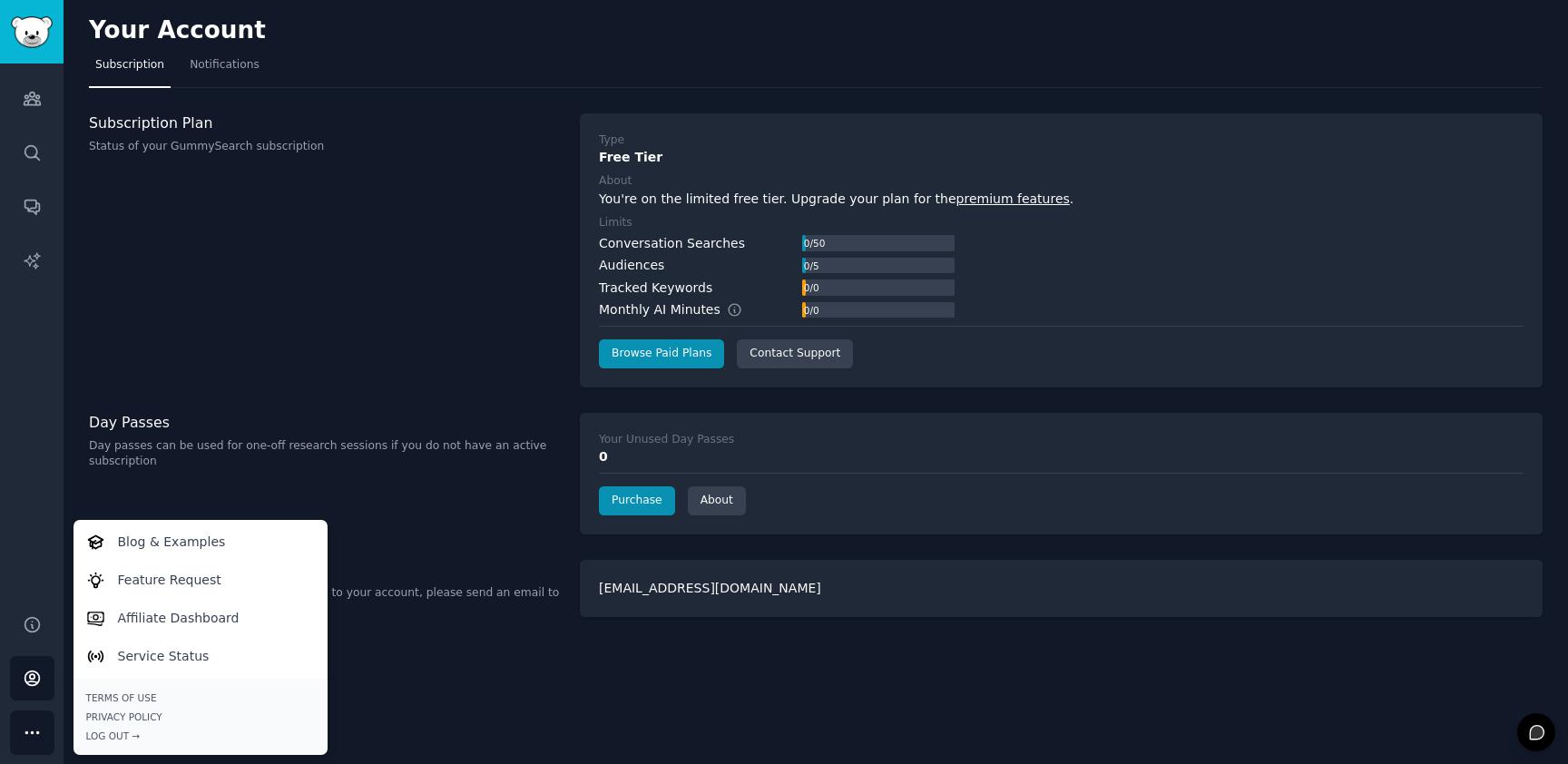
click at [212, 258] on div "Subscription Plan Status of your GummySearch subscription" at bounding box center [324, 249] width 472 height 274
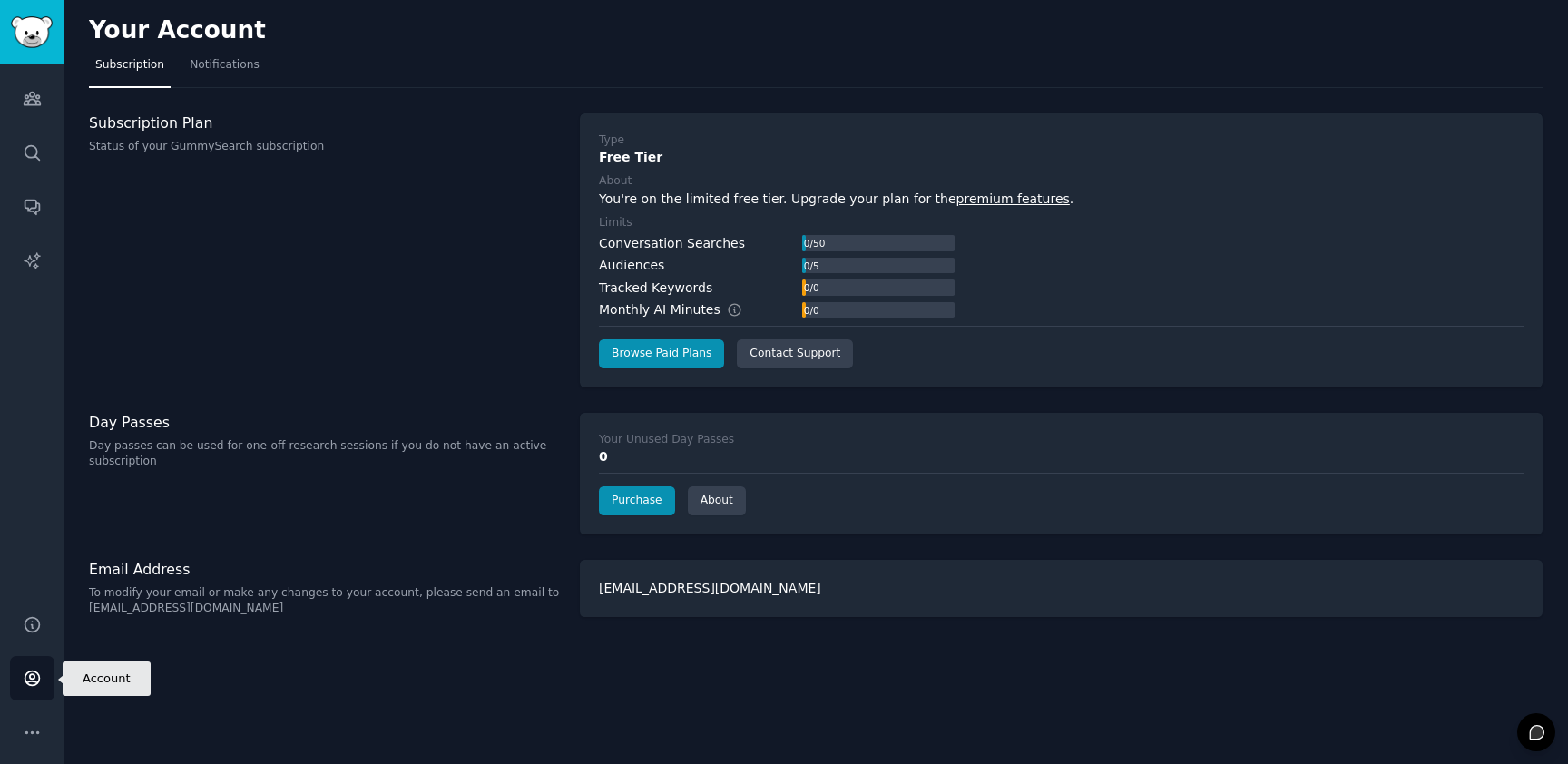
click at [34, 675] on icon "Sidebar" at bounding box center [31, 677] width 14 height 14
click at [27, 732] on icon "Sidebar" at bounding box center [32, 732] width 19 height 19
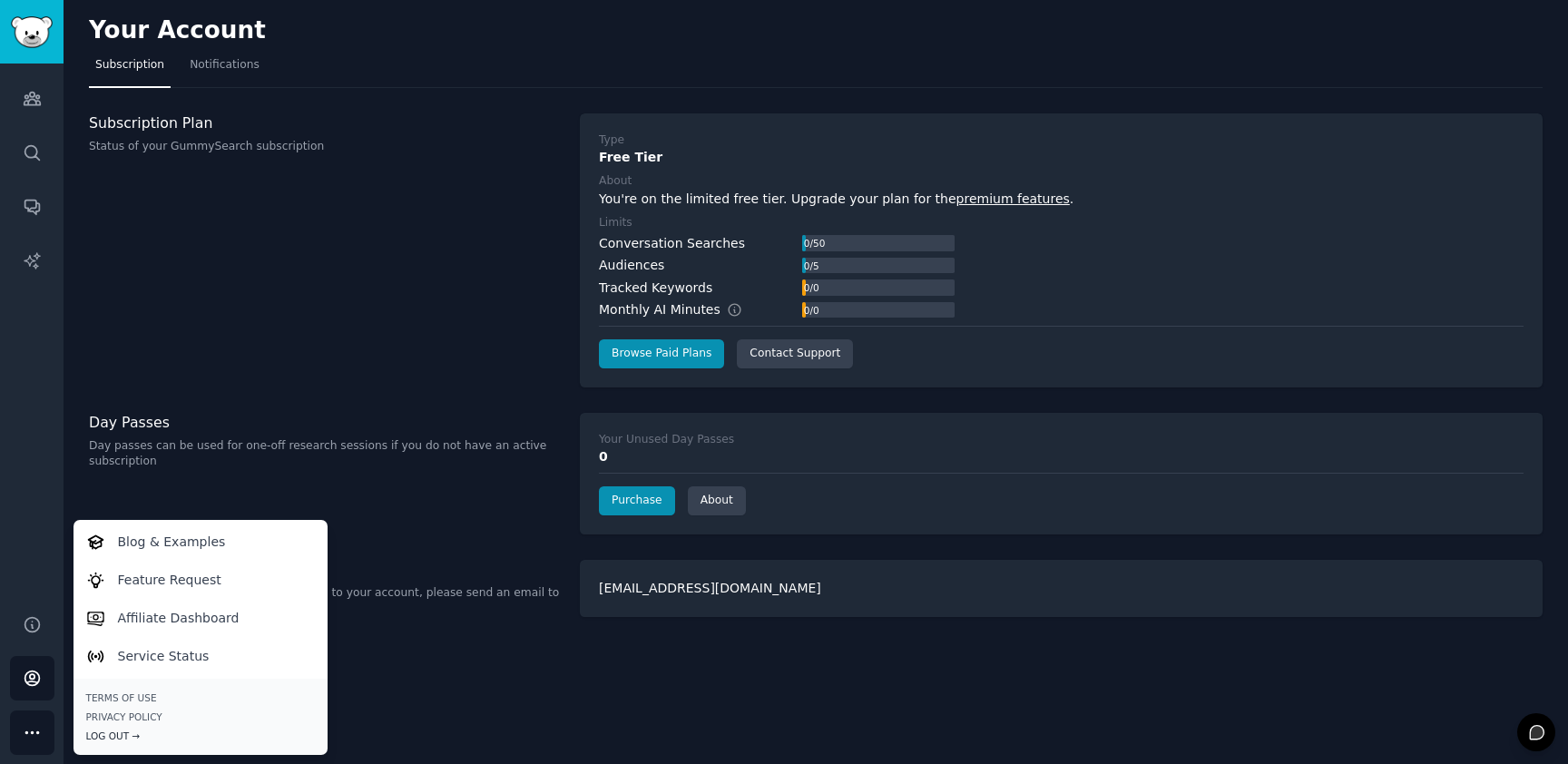
click at [120, 735] on div "Log Out →" at bounding box center [200, 735] width 229 height 12
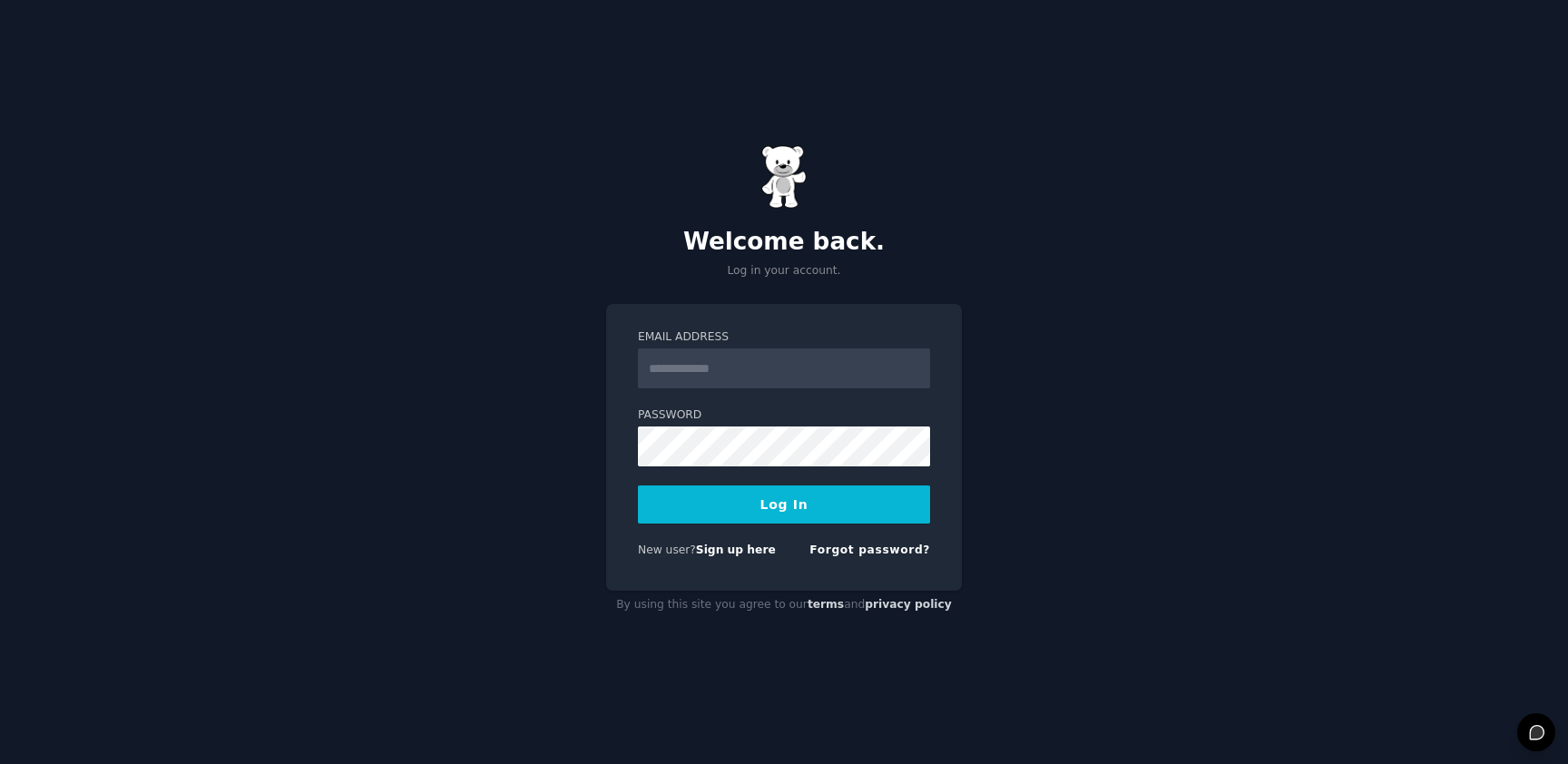
click at [383, 233] on div "Welcome back. Log in your account. Email Address Password Log In New user? Sign…" at bounding box center [784, 382] width 1568 height 764
click at [731, 549] on link "Sign up here" at bounding box center [735, 549] width 80 height 12
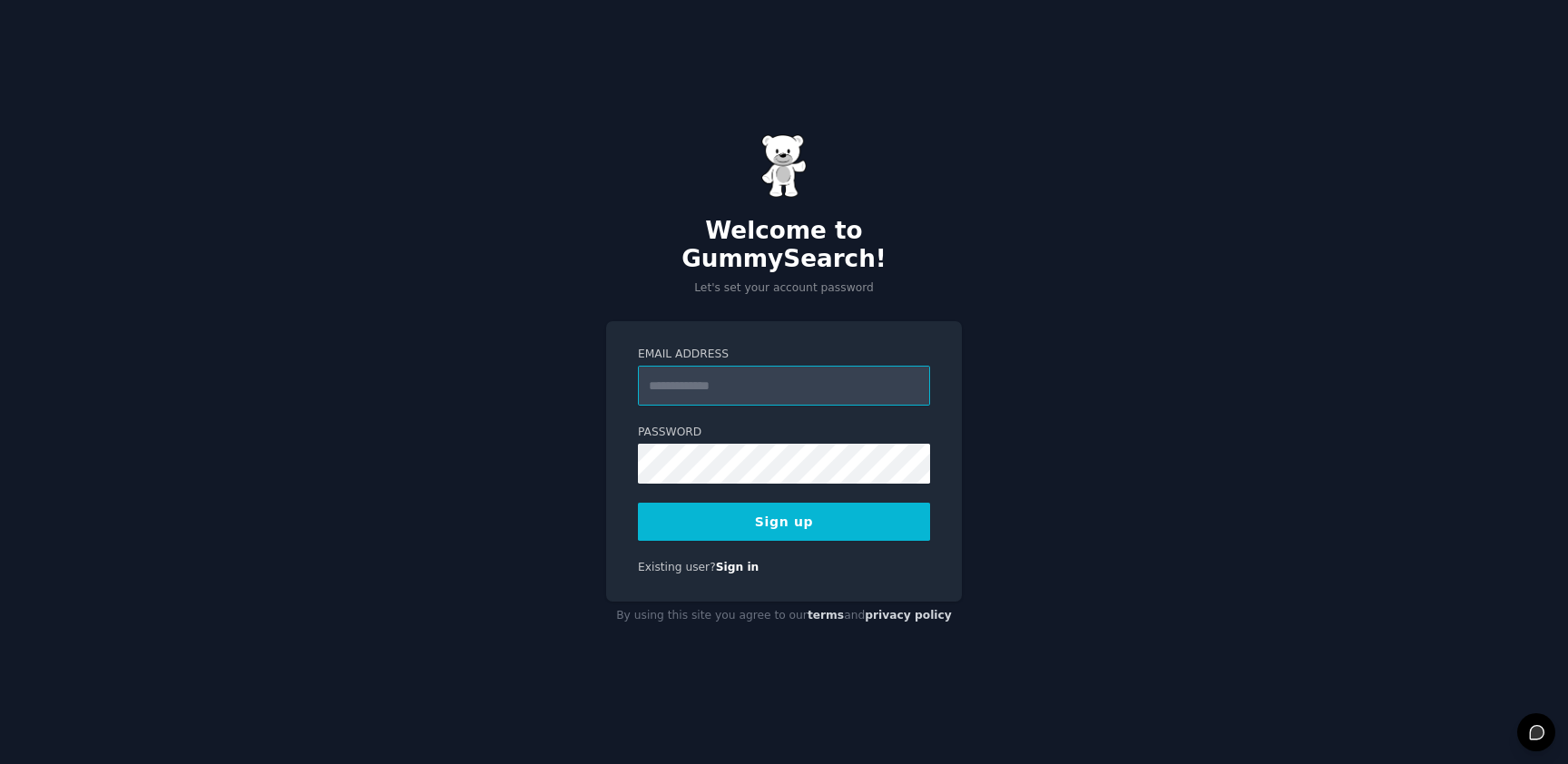
paste input "**********"
type input "**********"
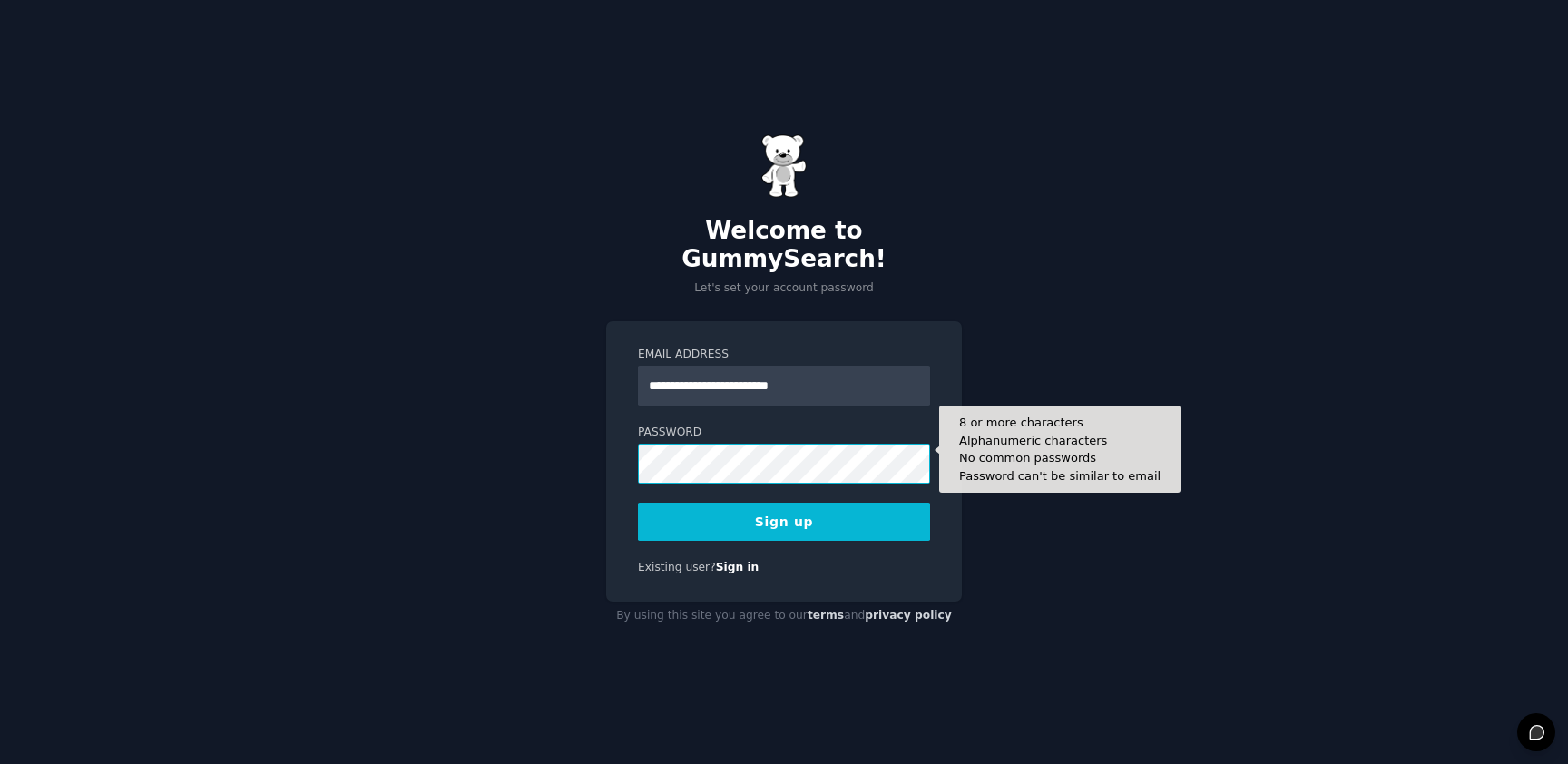
click at [908, 453] on body "**********" at bounding box center [784, 382] width 1568 height 764
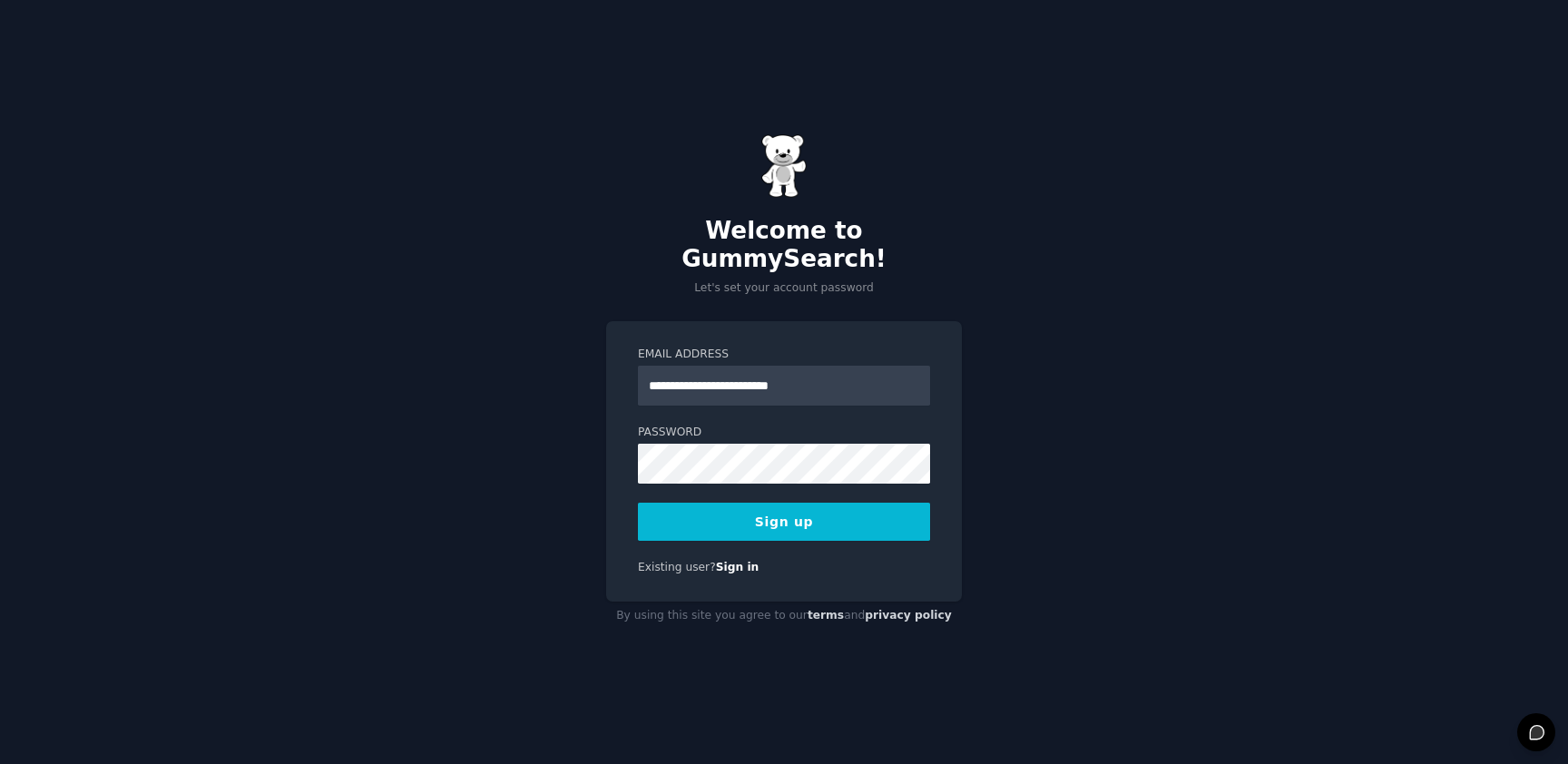
click at [926, 513] on button "Sign up" at bounding box center [784, 521] width 292 height 38
